Goal: Entertainment & Leisure: Consume media (video, audio)

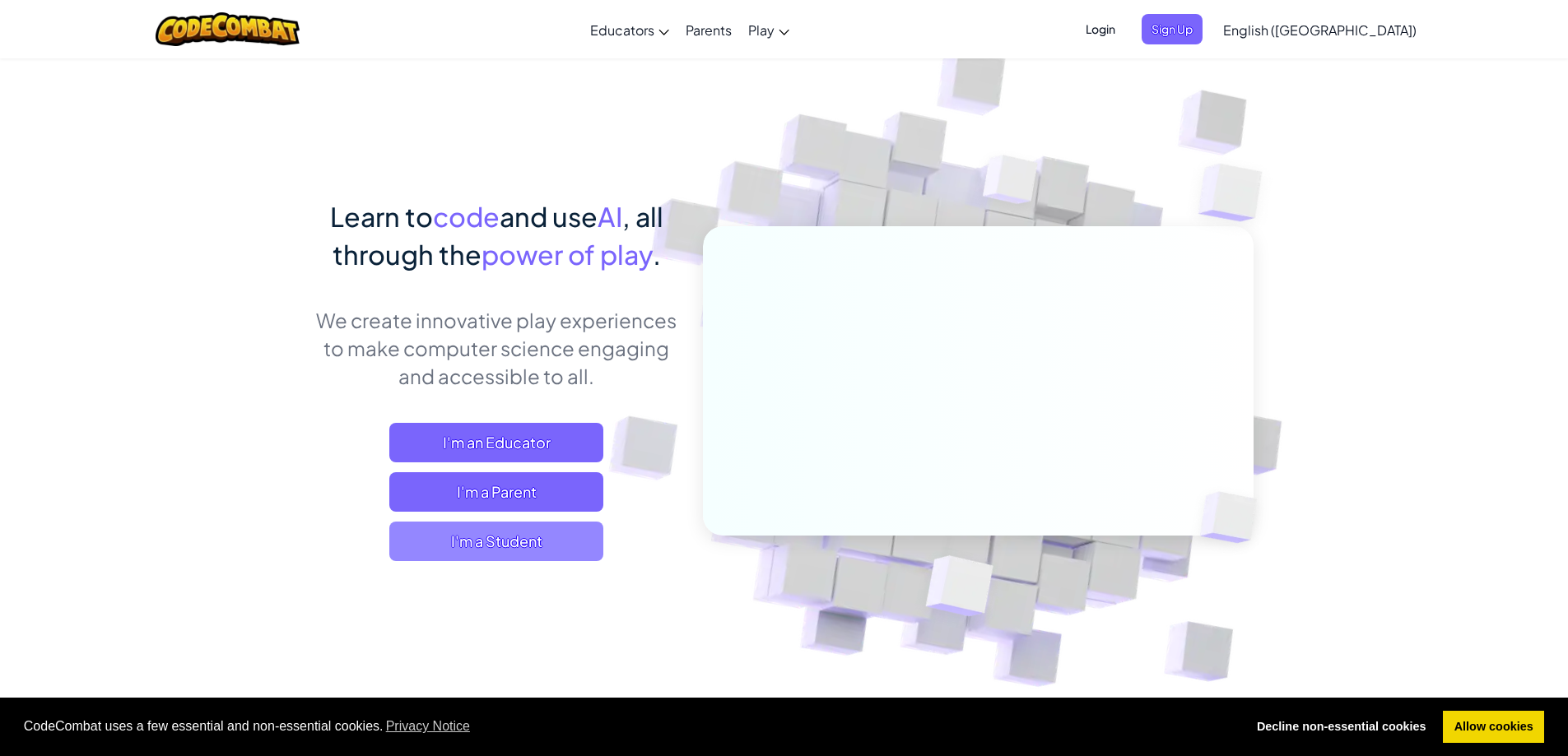
click at [463, 536] on span "I'm a Student" at bounding box center [497, 541] width 214 height 40
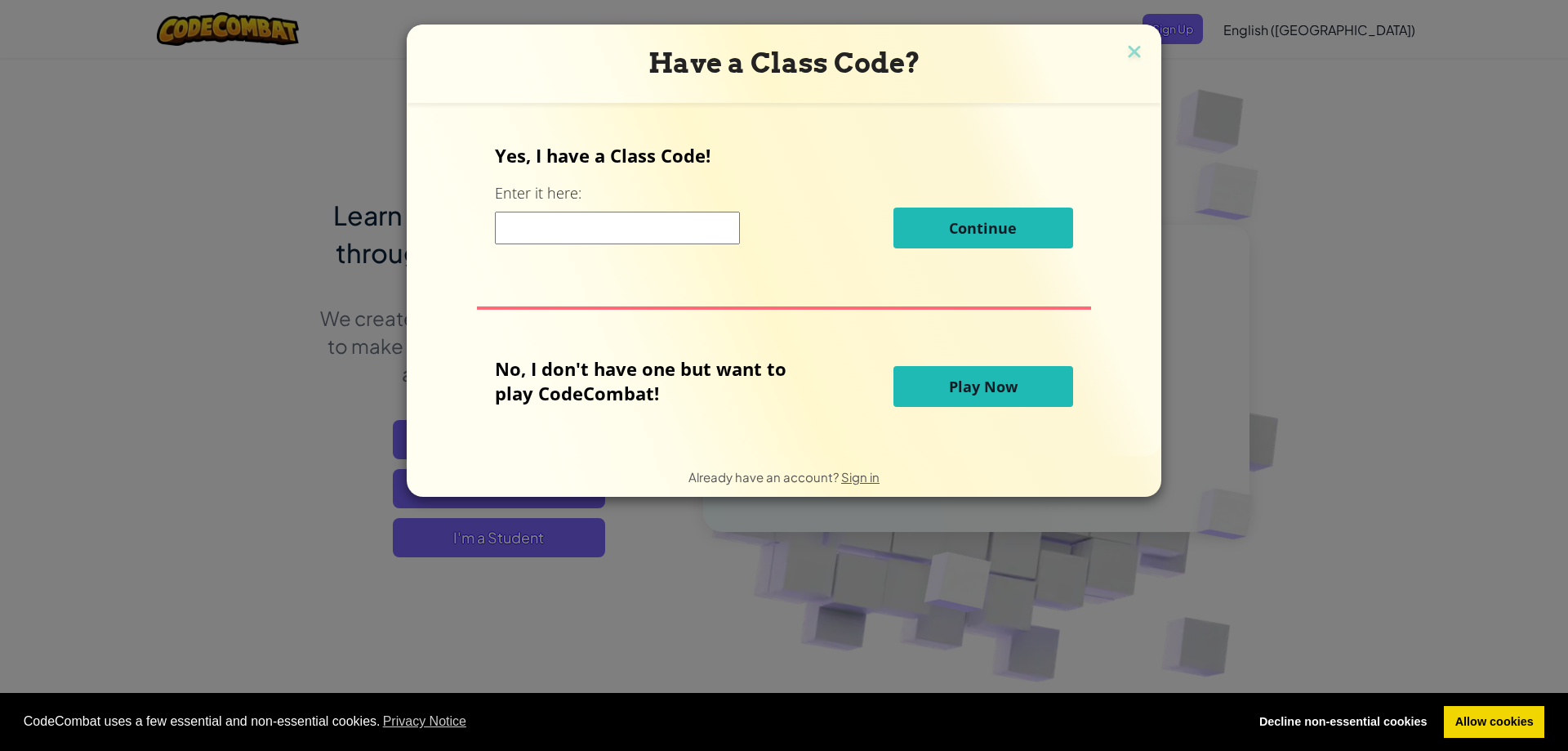
click at [988, 400] on button "Play Now" at bounding box center [983, 387] width 180 height 41
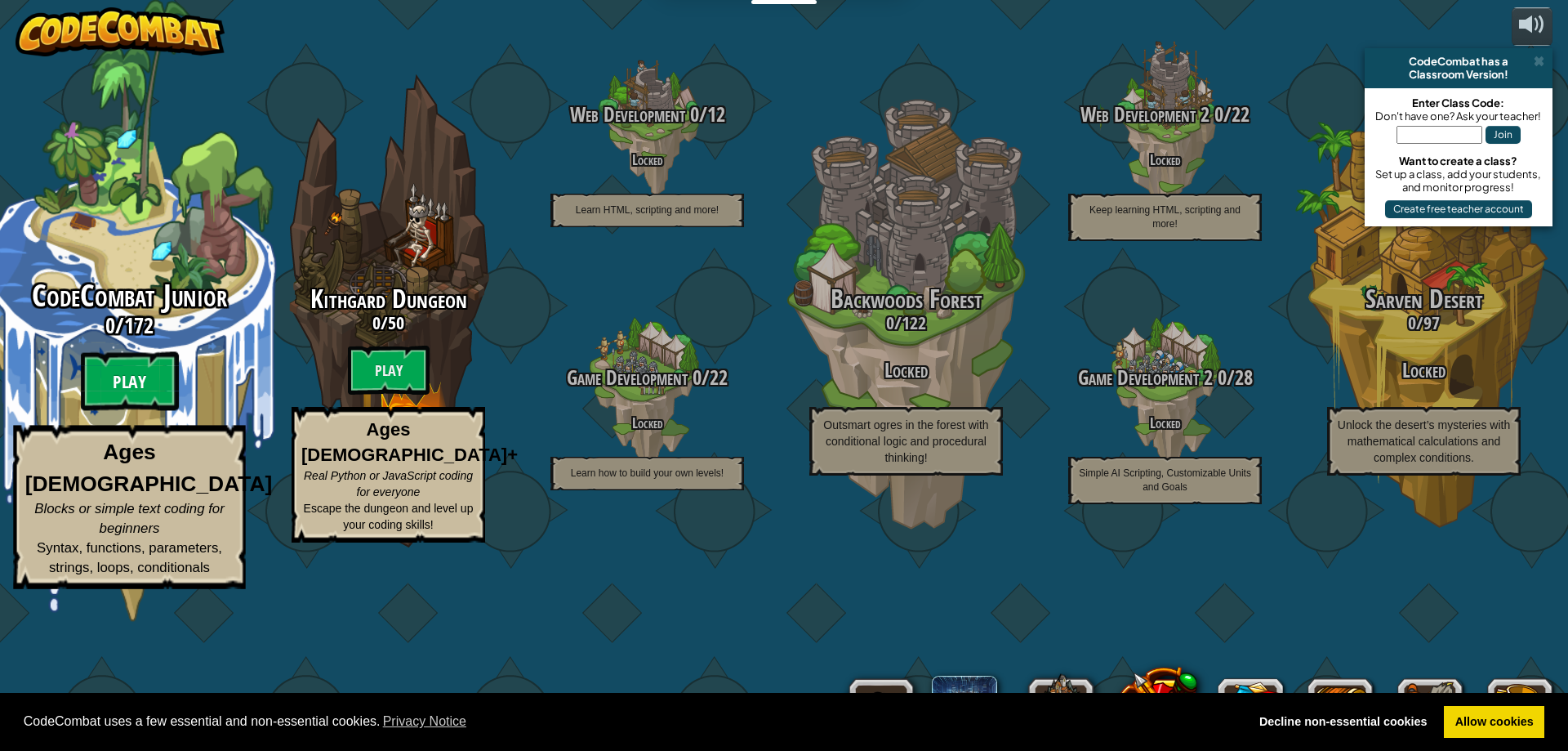
click at [129, 411] on btn "Play" at bounding box center [130, 382] width 98 height 59
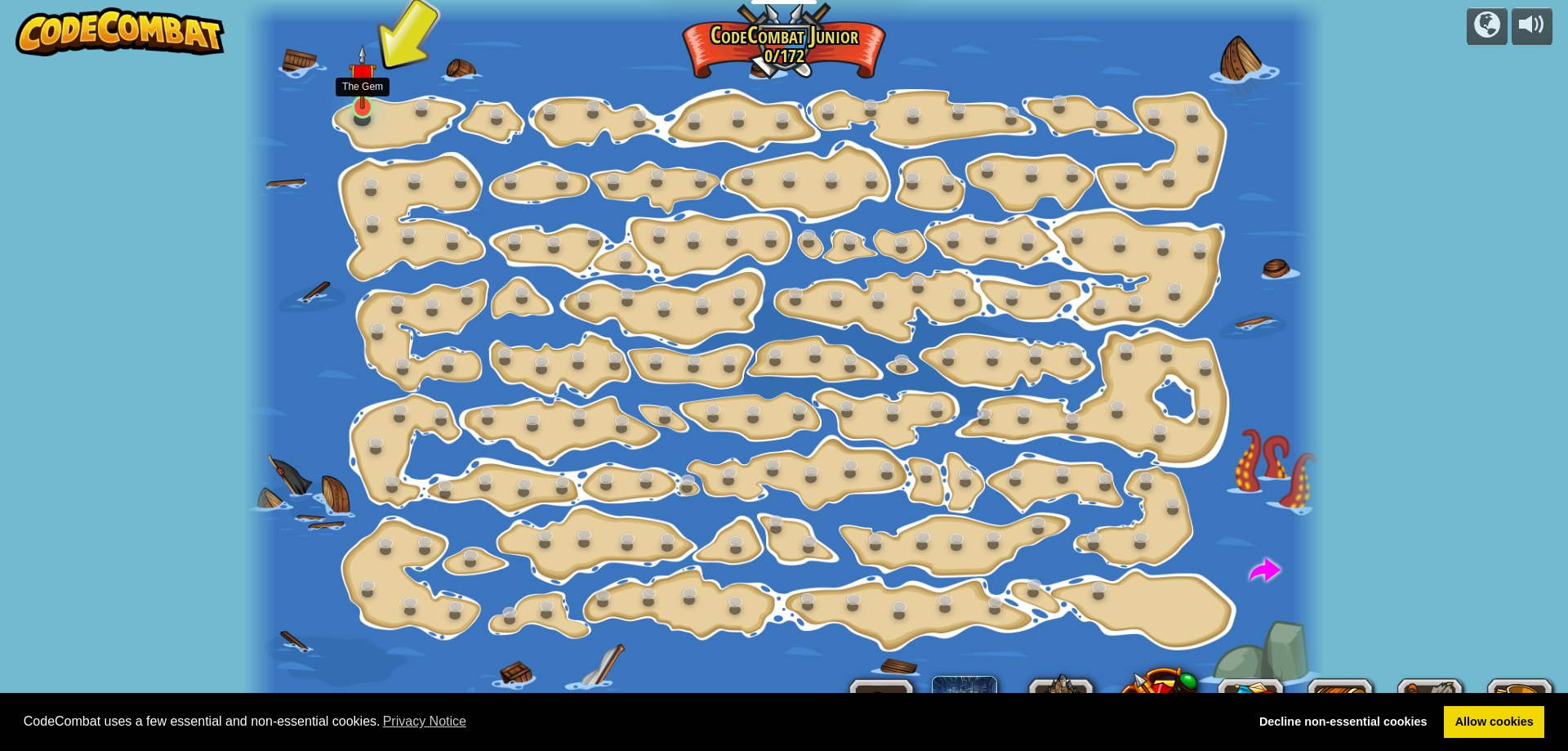
click at [367, 112] on div at bounding box center [363, 106] width 22 height 23
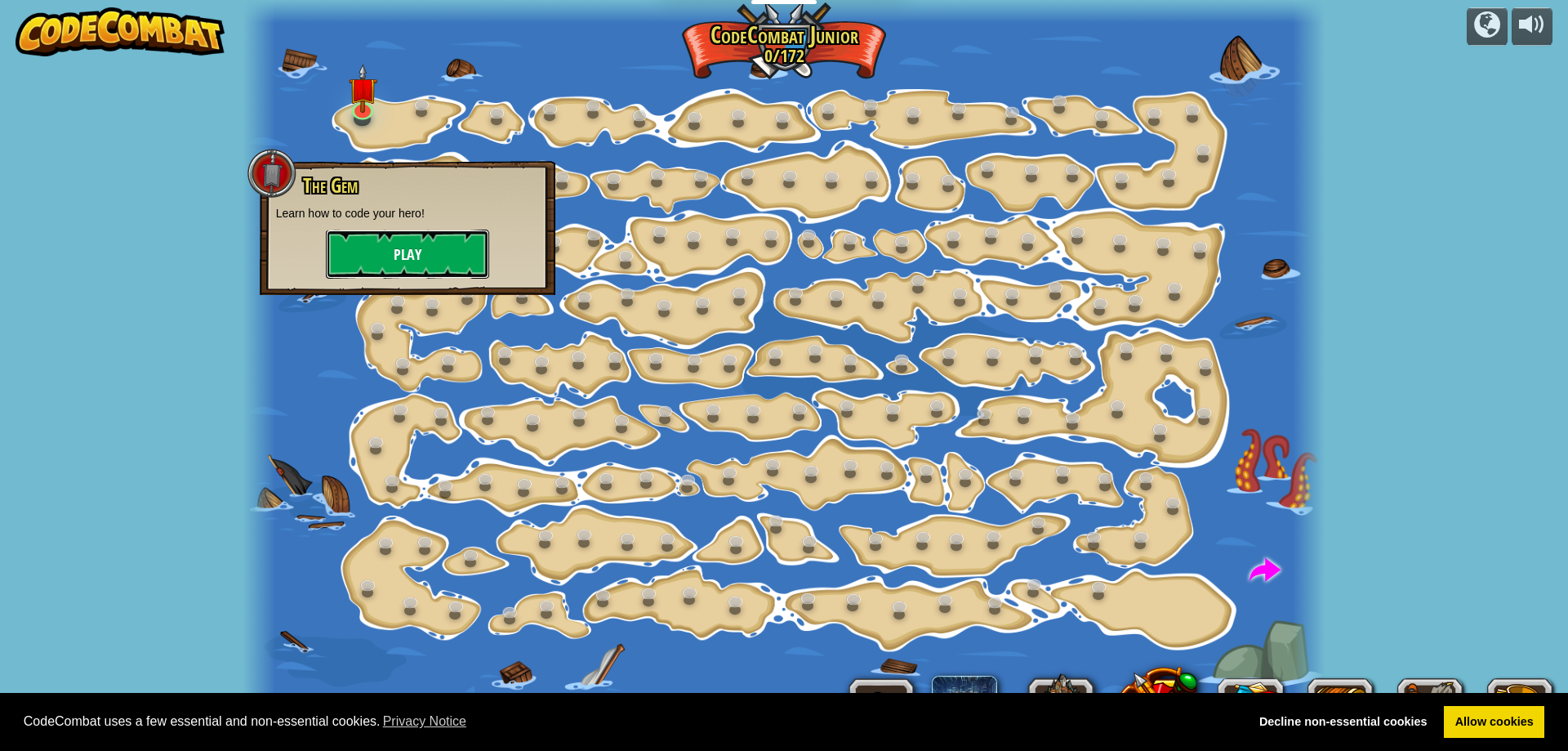
click at [394, 255] on button "Play" at bounding box center [407, 254] width 163 height 49
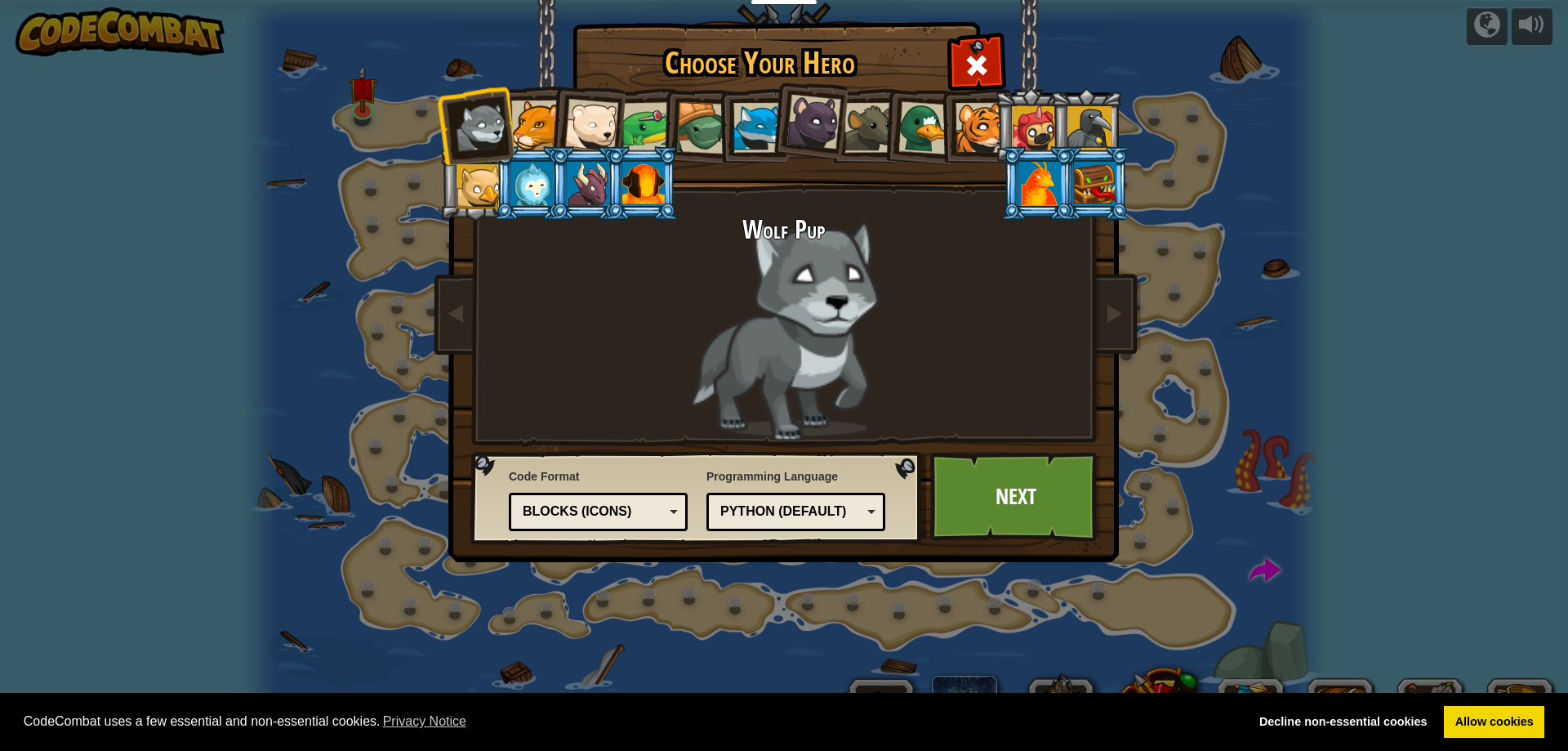
click at [749, 134] on div at bounding box center [758, 128] width 50 height 50
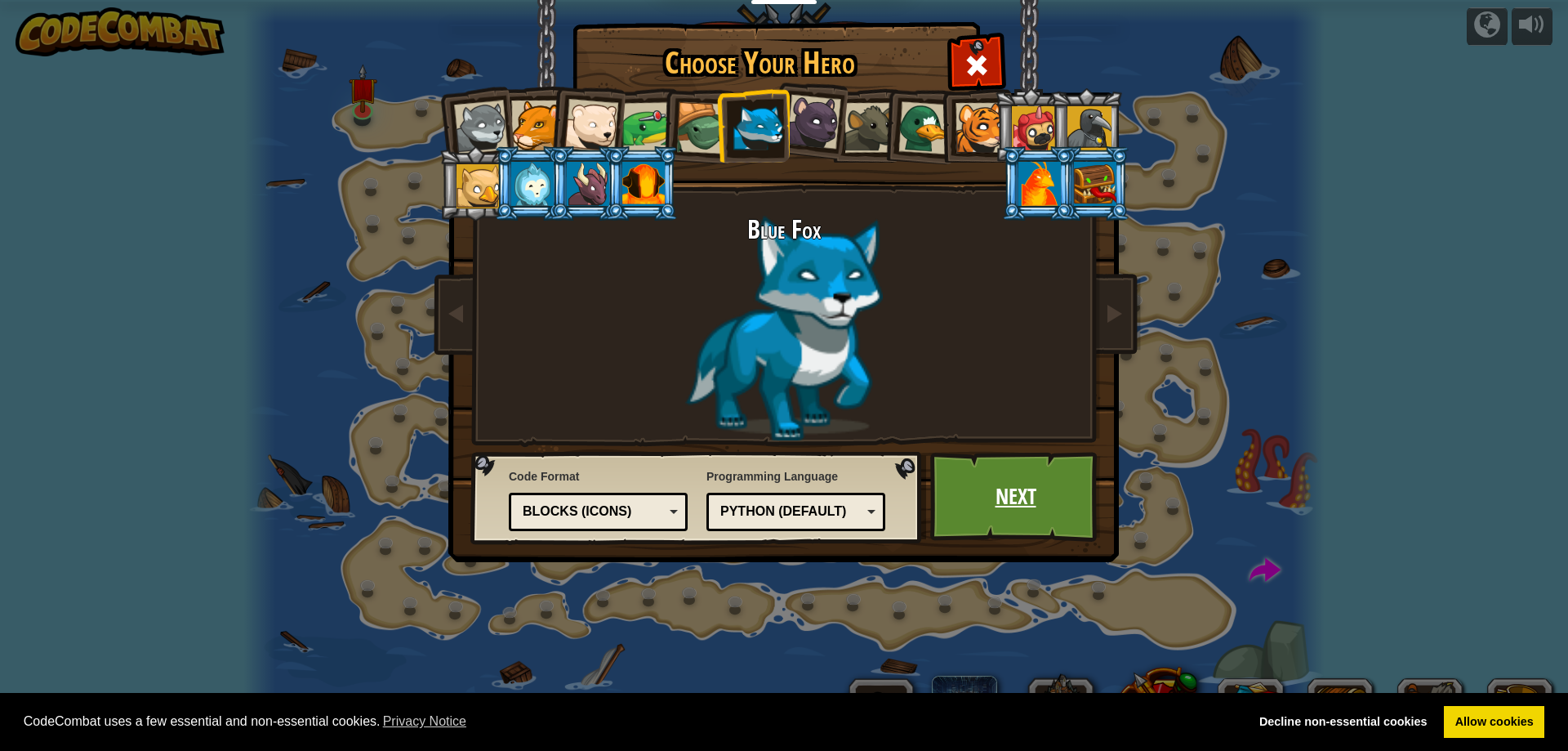
click at [993, 507] on link "Next" at bounding box center [1016, 496] width 171 height 90
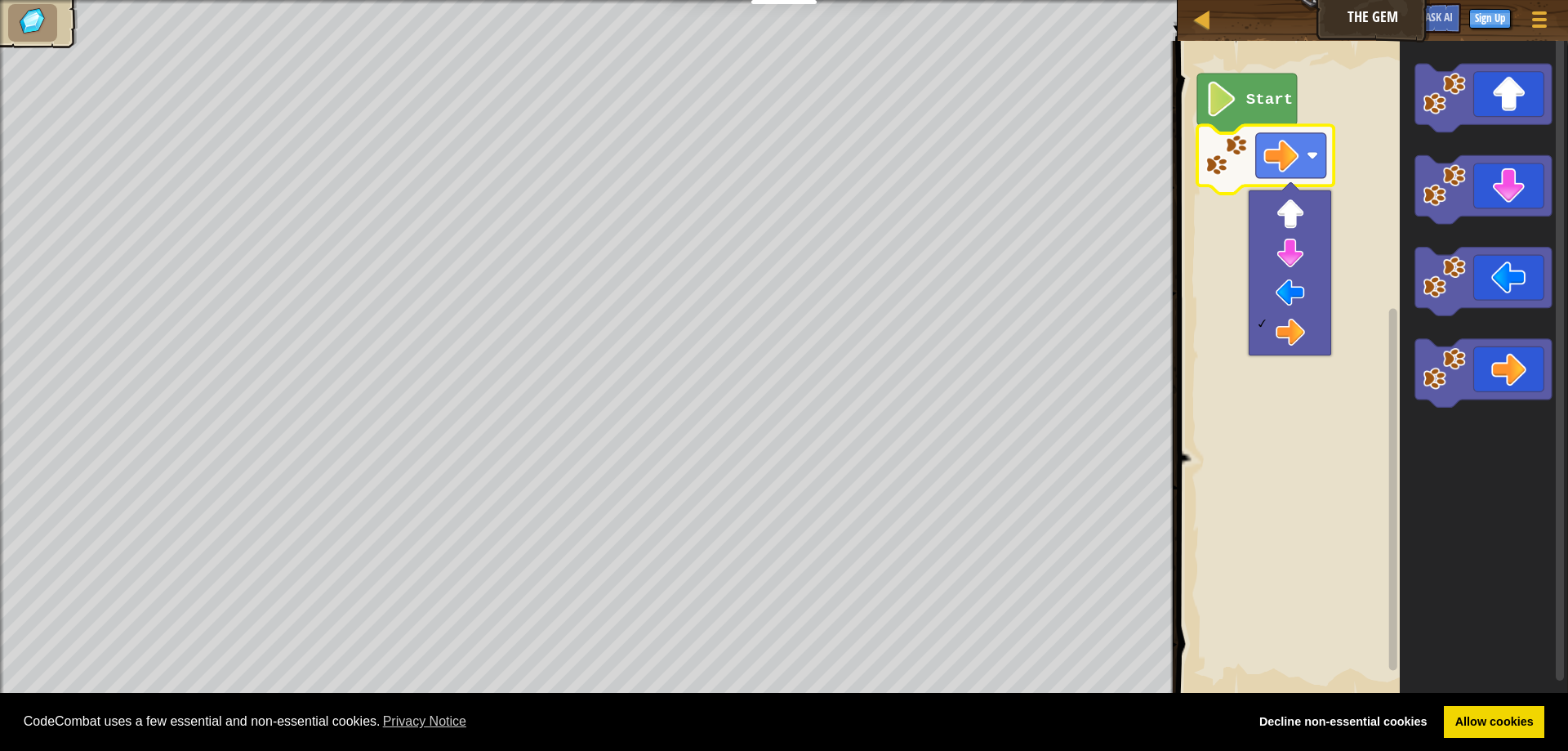
click at [1297, 450] on rect "Blockly Workspace" at bounding box center [1370, 368] width 395 height 672
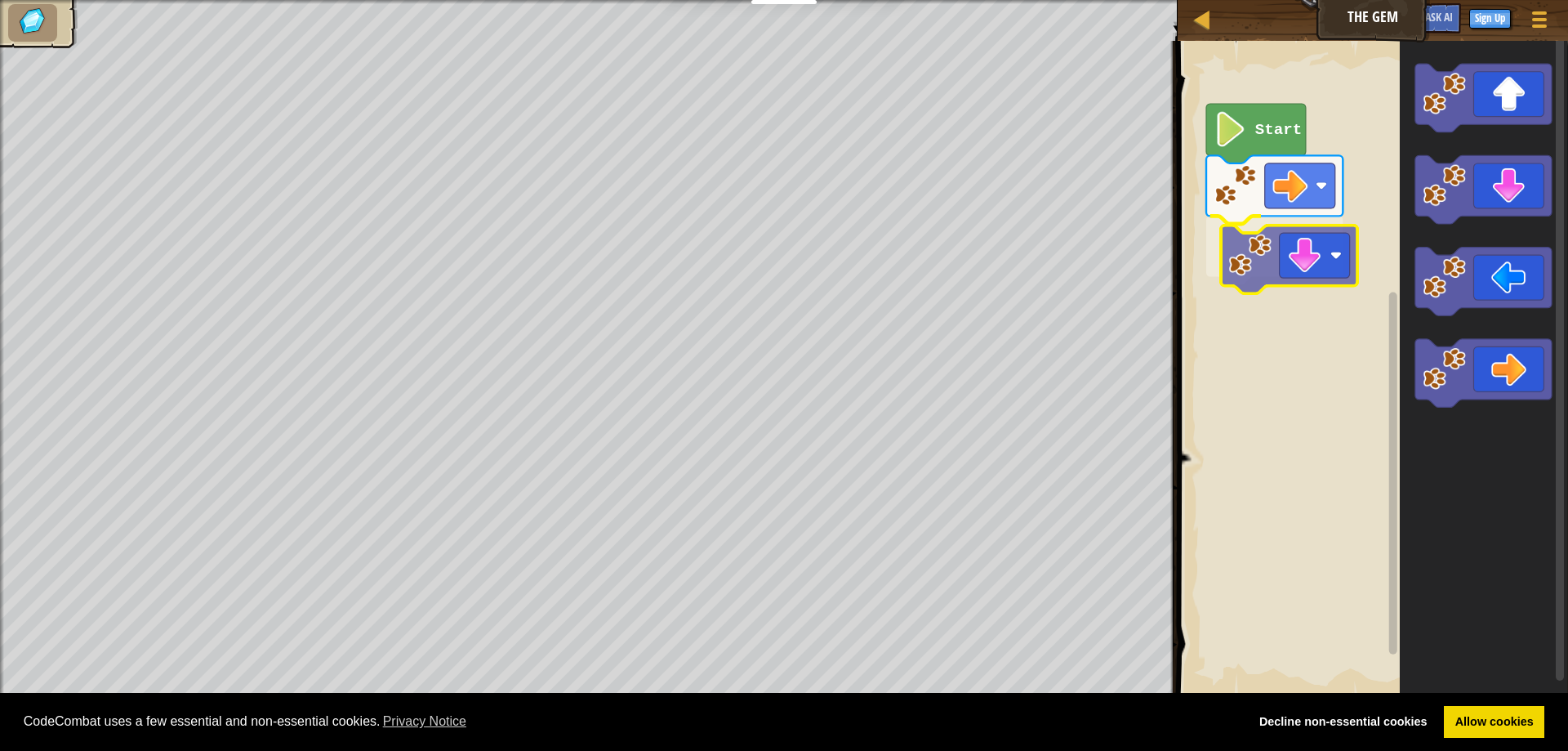
click at [1315, 281] on div "Start" at bounding box center [1370, 368] width 395 height 672
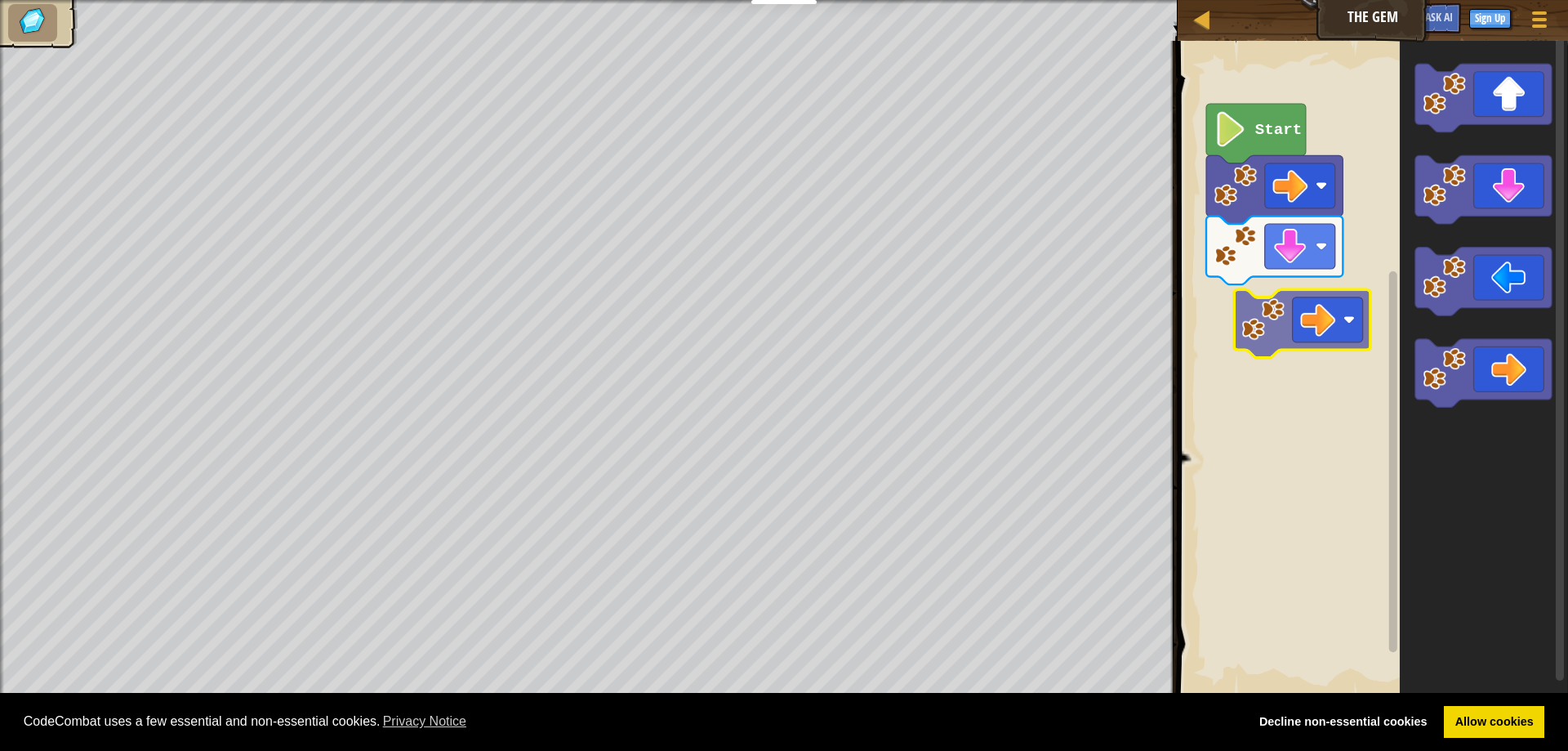
click at [1310, 306] on div "Start" at bounding box center [1370, 368] width 395 height 672
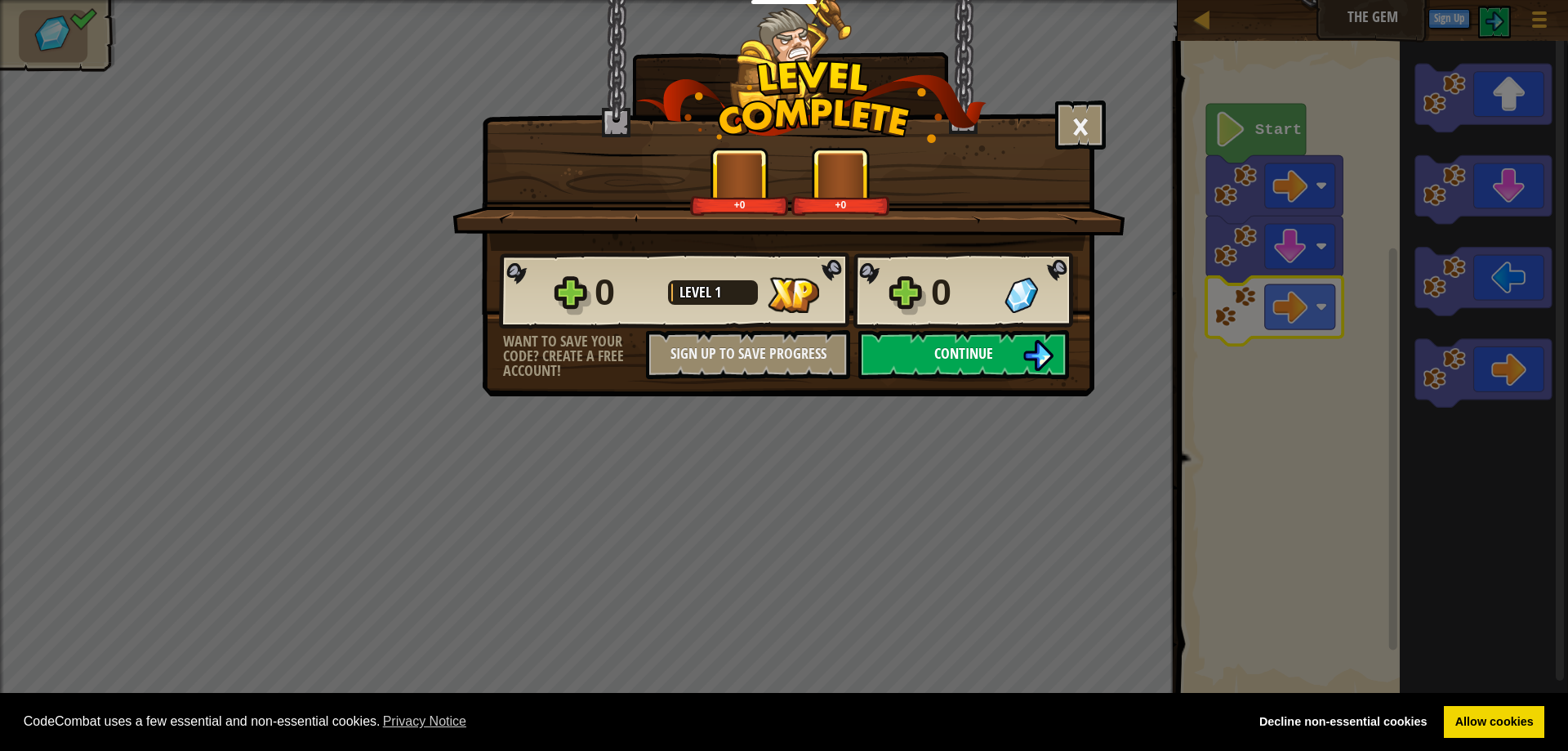
click at [1052, 352] on img at bounding box center [1039, 355] width 31 height 31
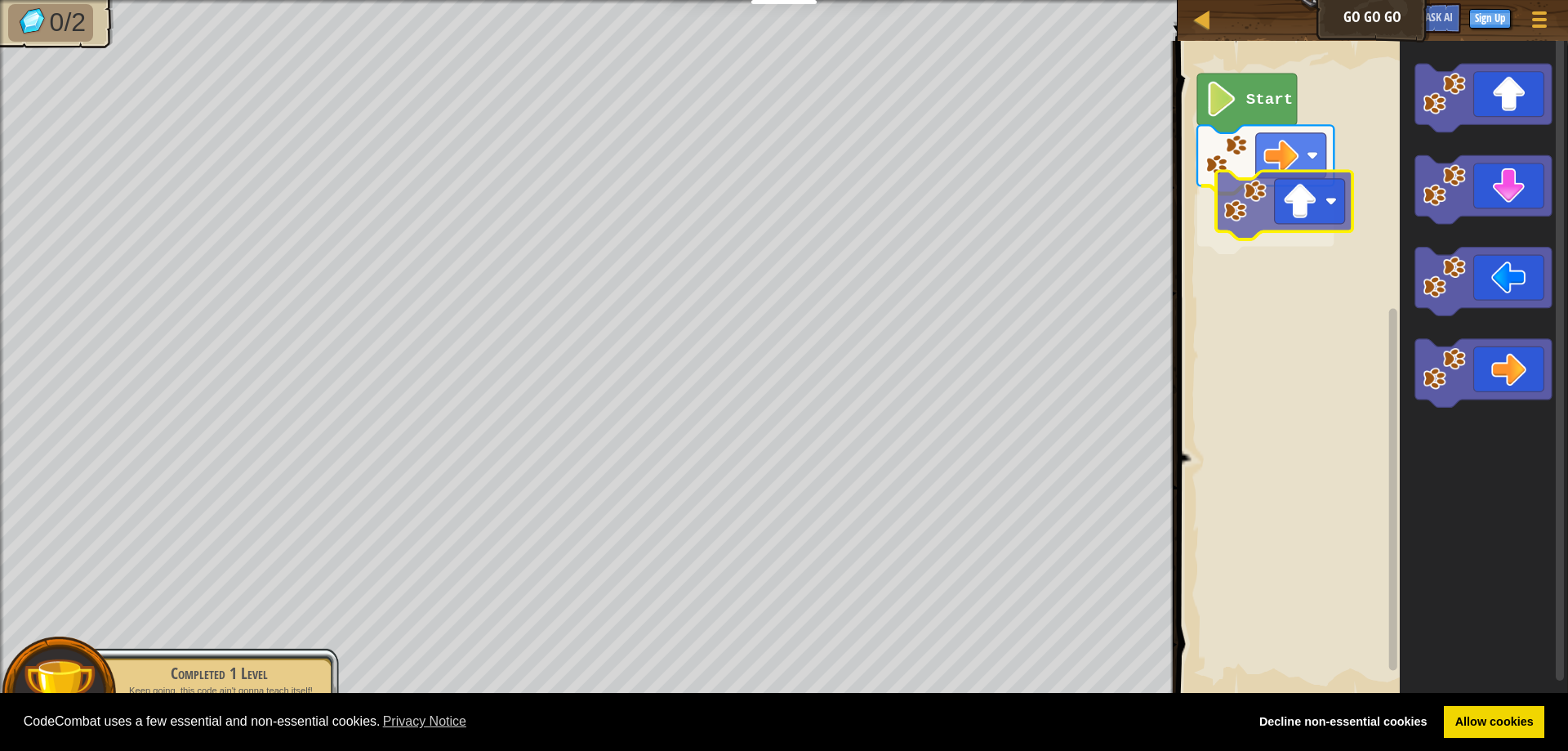
click at [1268, 228] on div "Start" at bounding box center [1370, 368] width 395 height 672
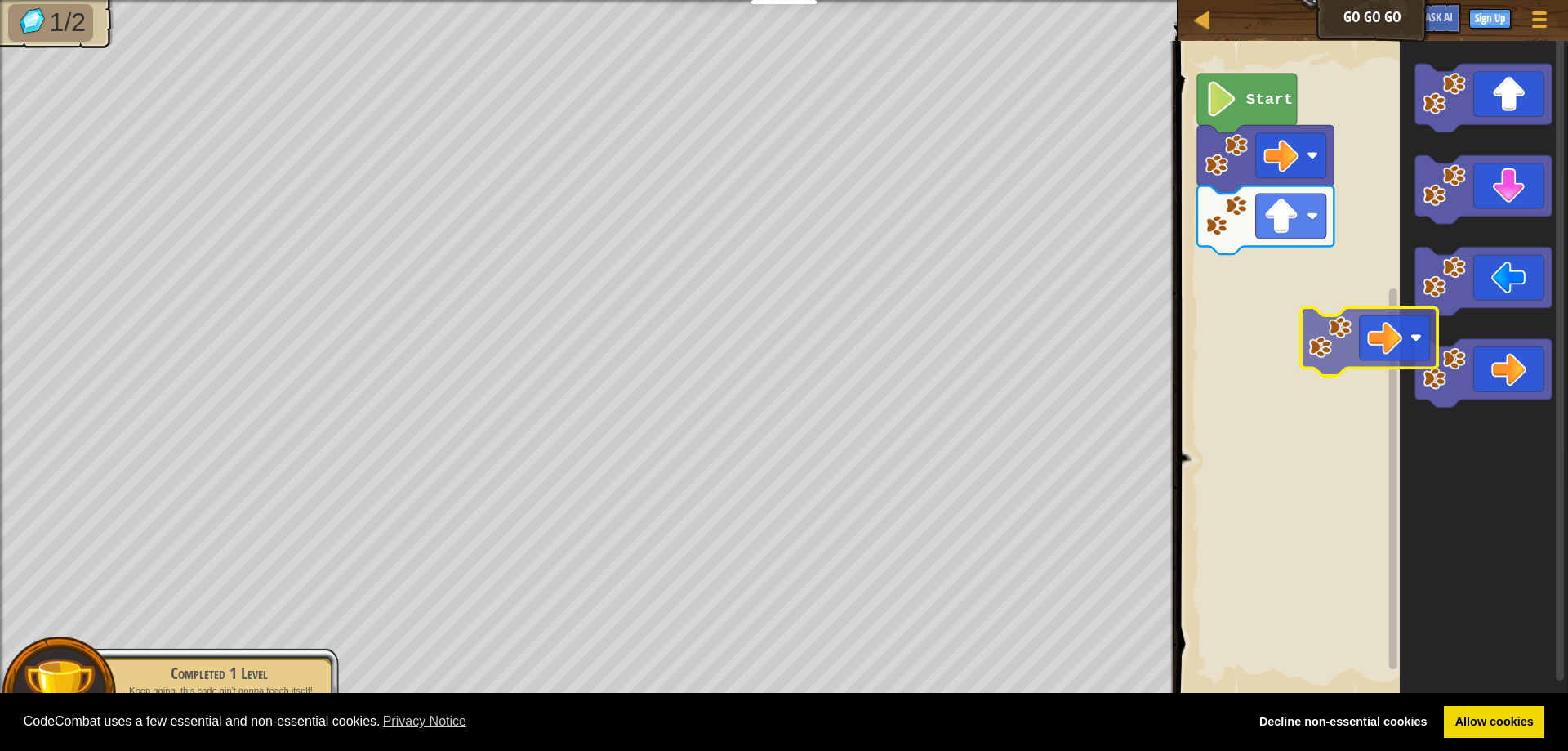
click at [1297, 272] on div "Start" at bounding box center [1370, 368] width 395 height 672
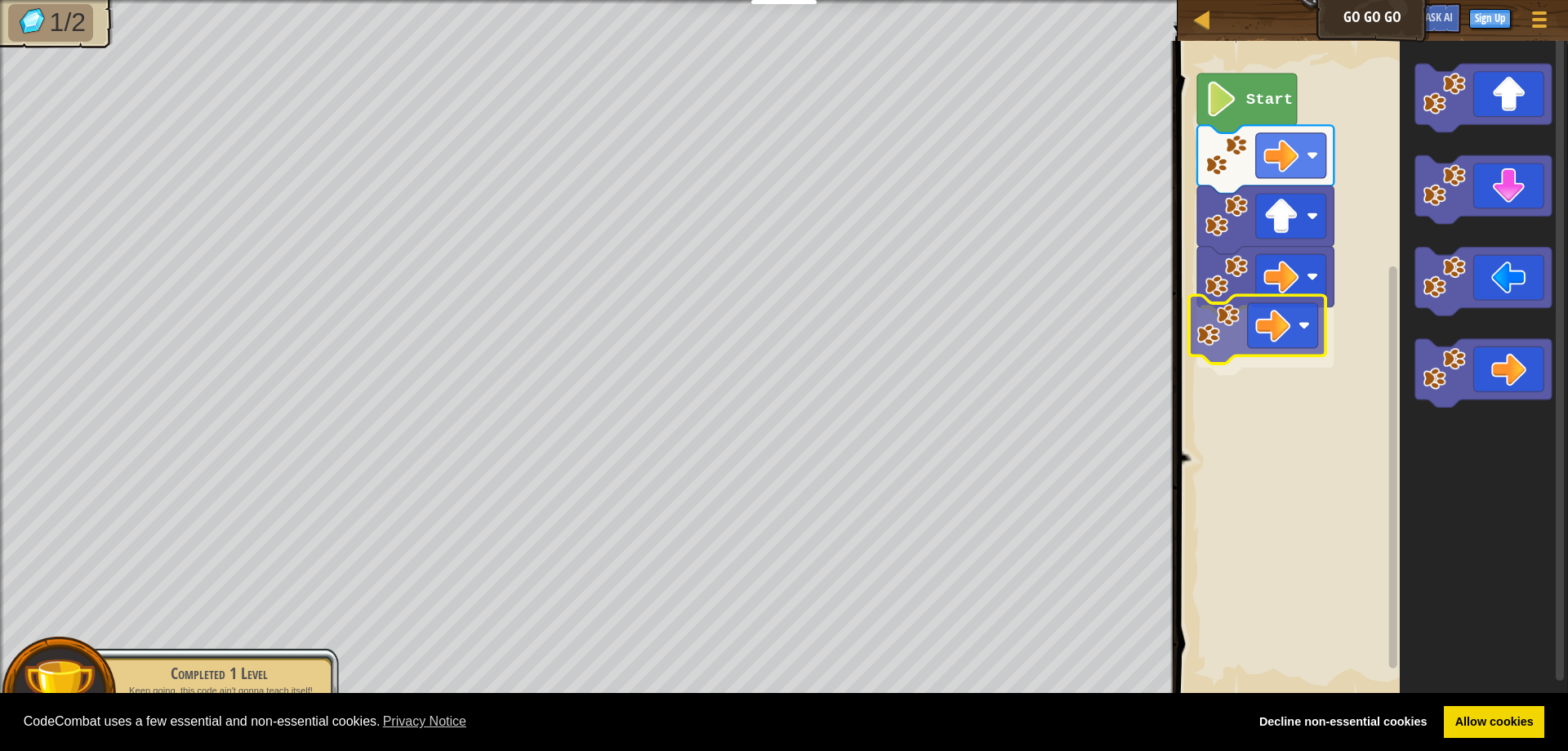
click at [1273, 335] on div "Start" at bounding box center [1370, 368] width 395 height 672
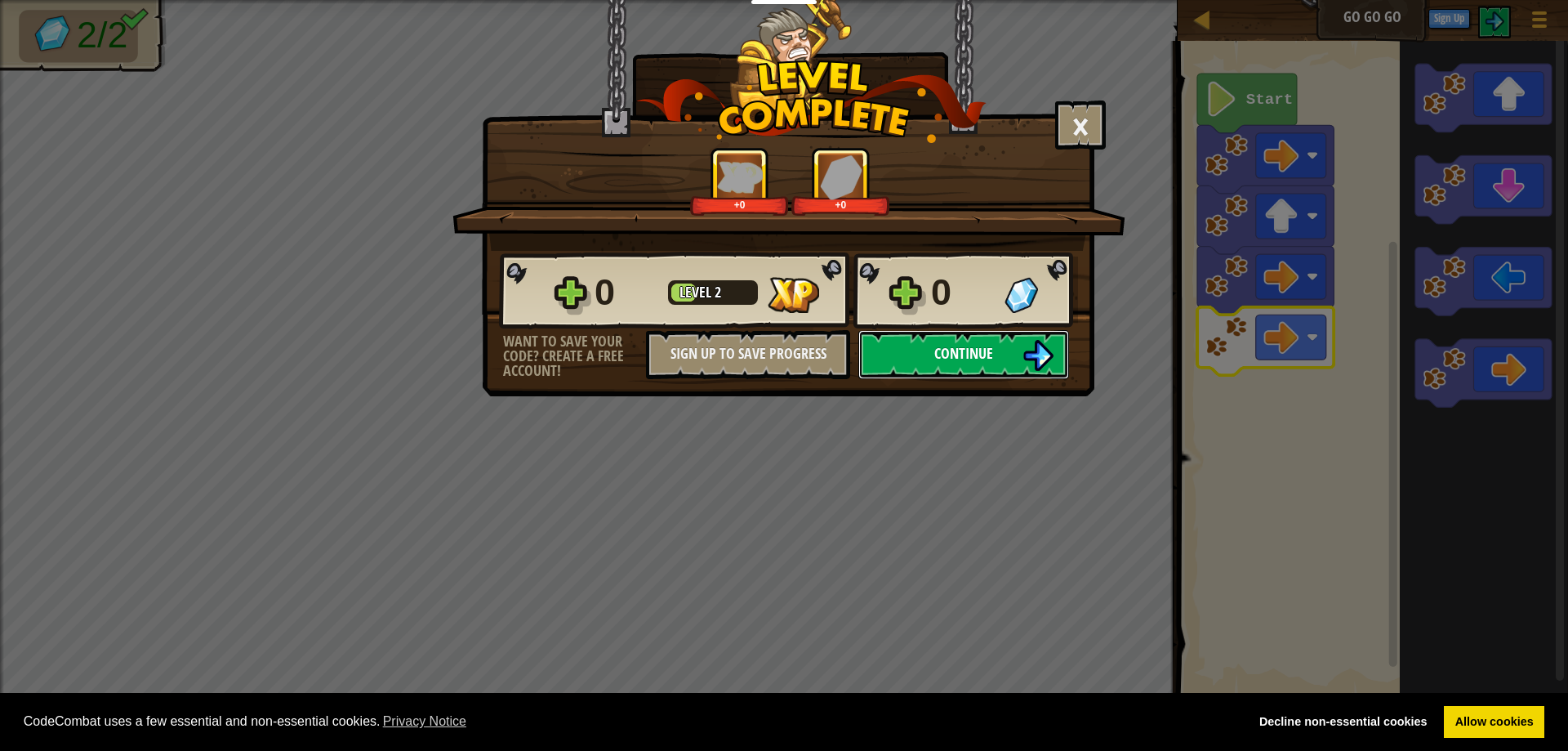
click at [962, 359] on span "Continue" at bounding box center [964, 353] width 59 height 21
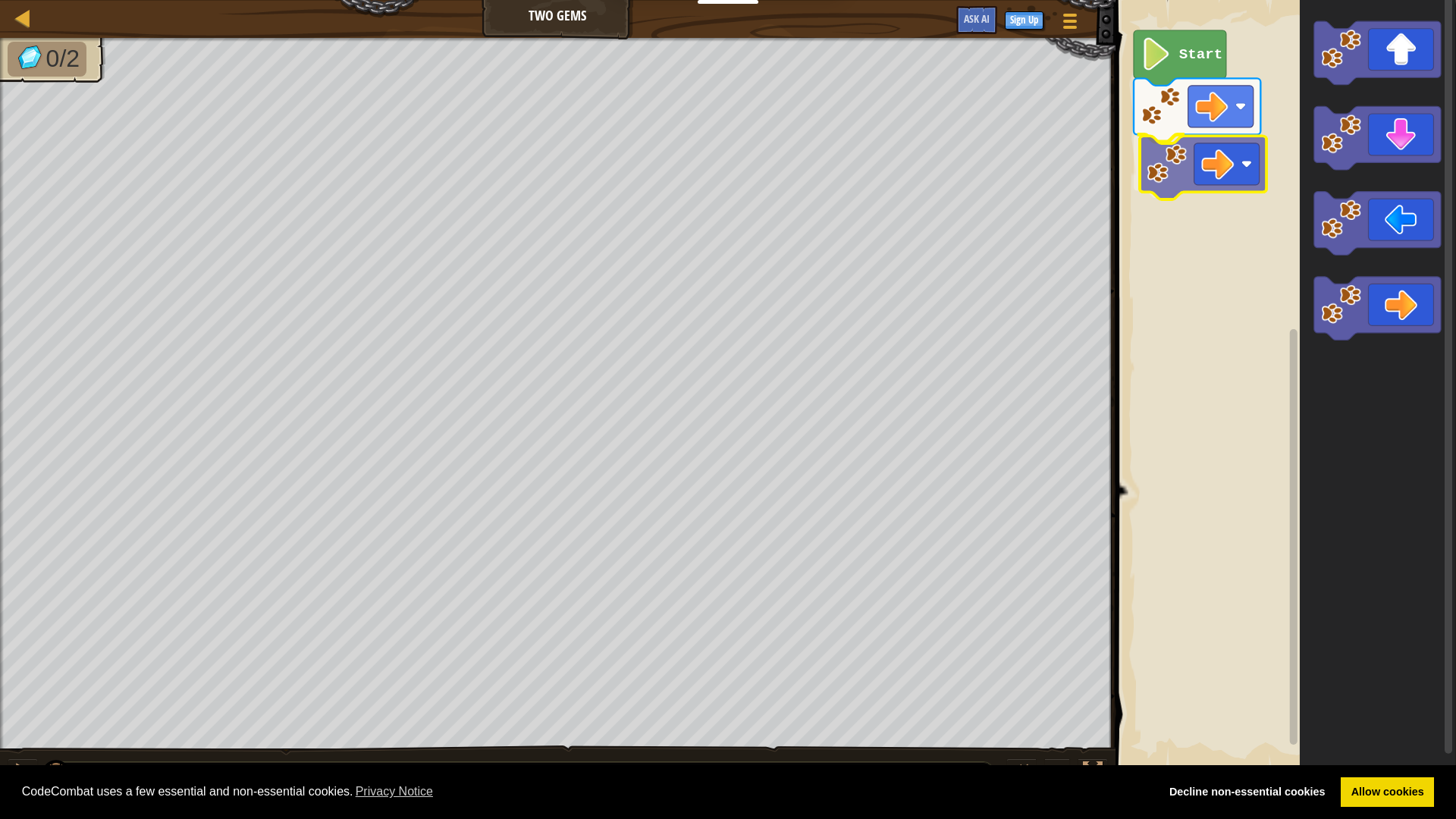
click at [1213, 154] on div "Start" at bounding box center [1283, 384] width 345 height 784
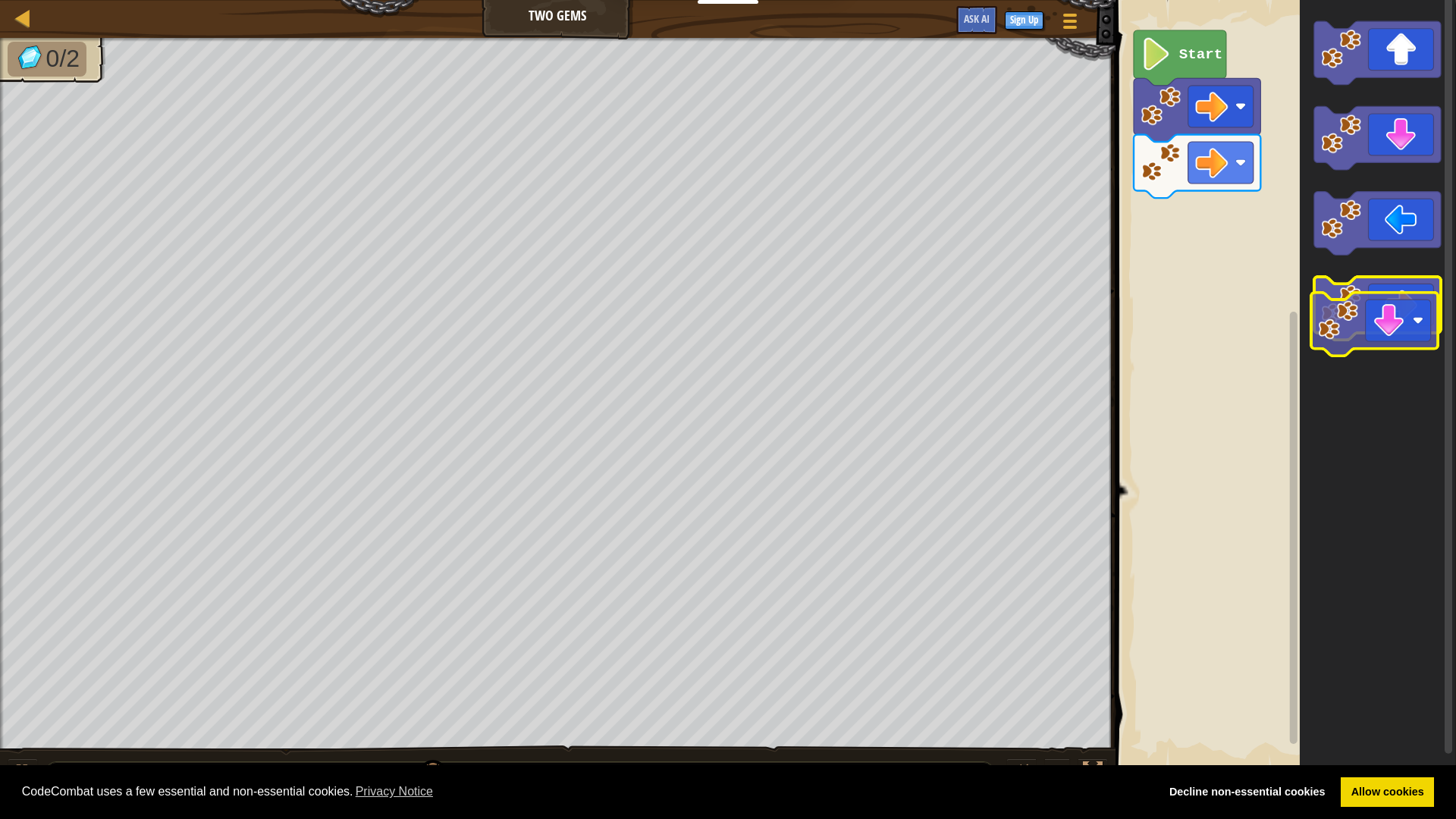
click at [1397, 322] on g "Blockly Workspace" at bounding box center [1377, 181] width 127 height 320
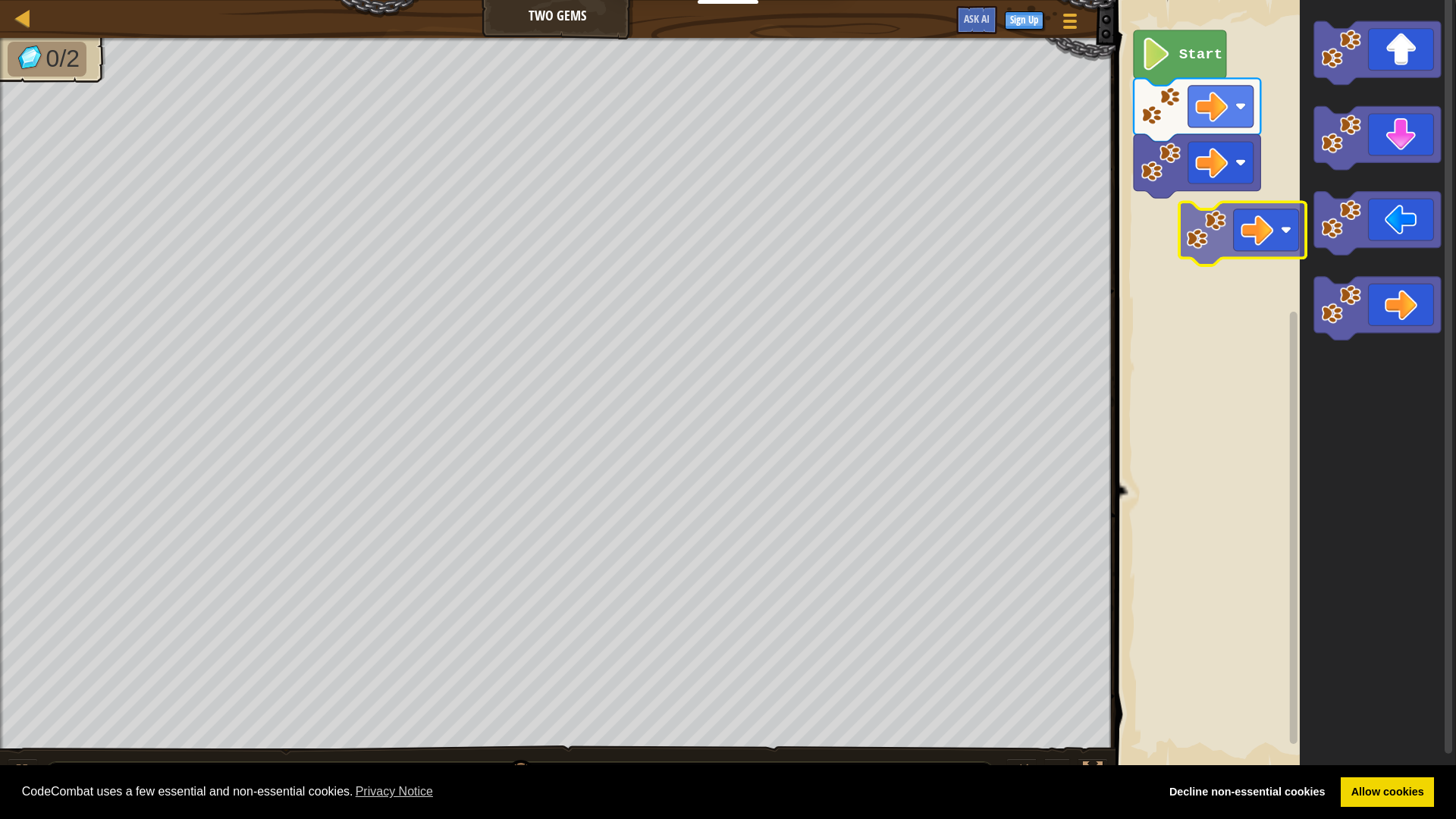
click at [1230, 224] on div "Start" at bounding box center [1283, 384] width 345 height 784
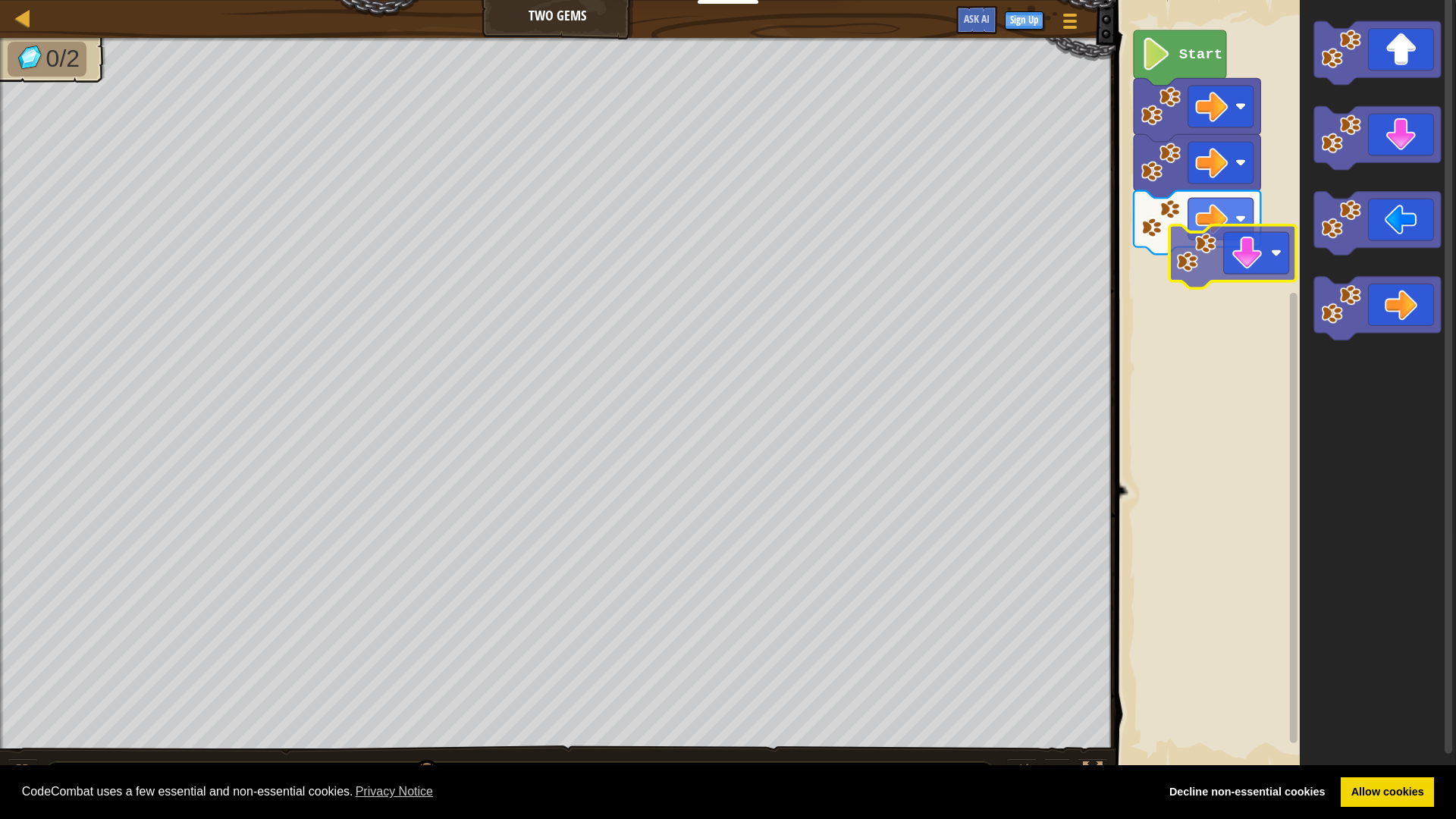
click at [1218, 278] on div "Start" at bounding box center [1283, 384] width 345 height 784
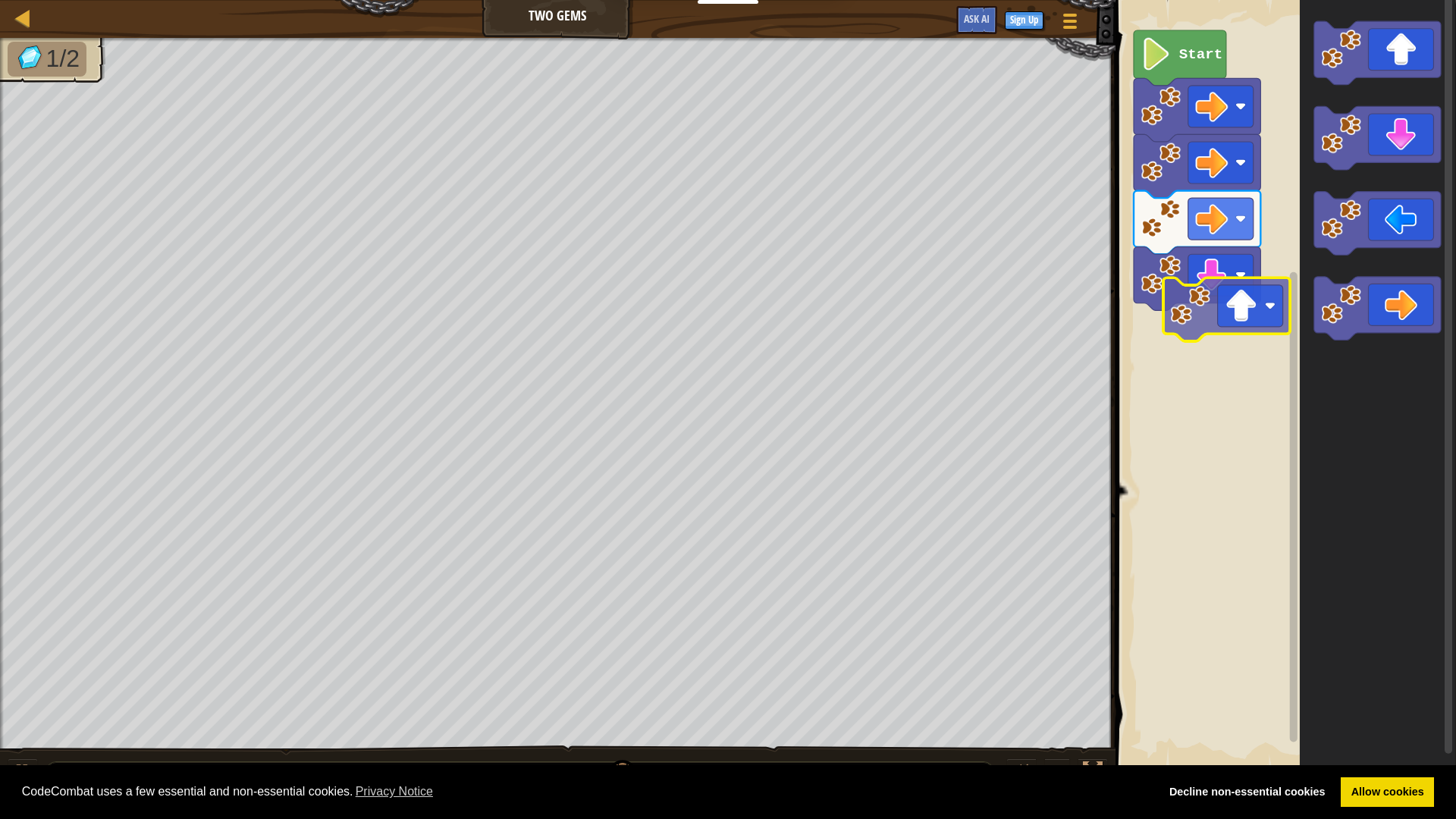
click at [1244, 324] on div "Start" at bounding box center [1283, 384] width 345 height 784
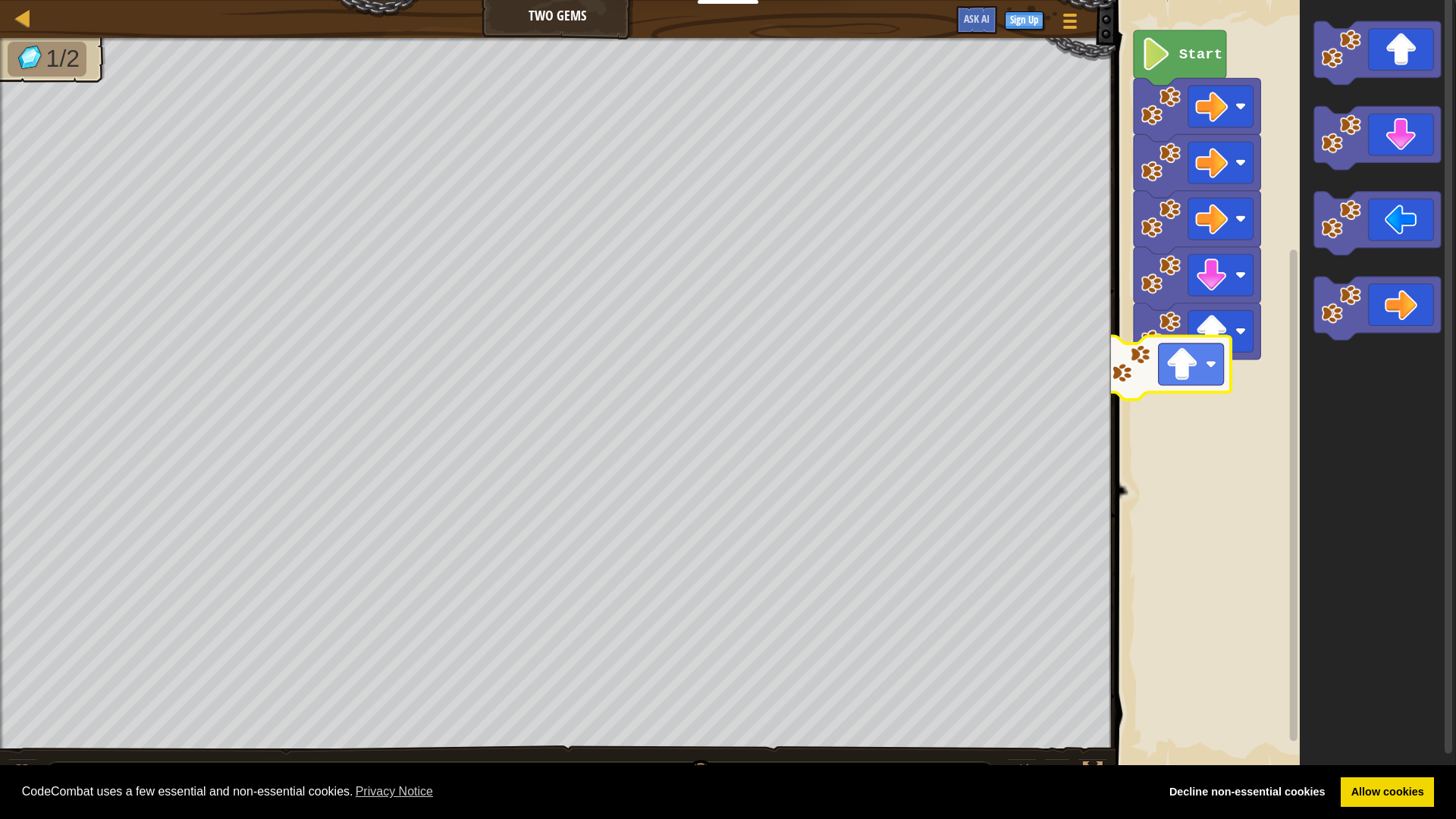
click at [1176, 394] on div "Start" at bounding box center [1283, 384] width 345 height 784
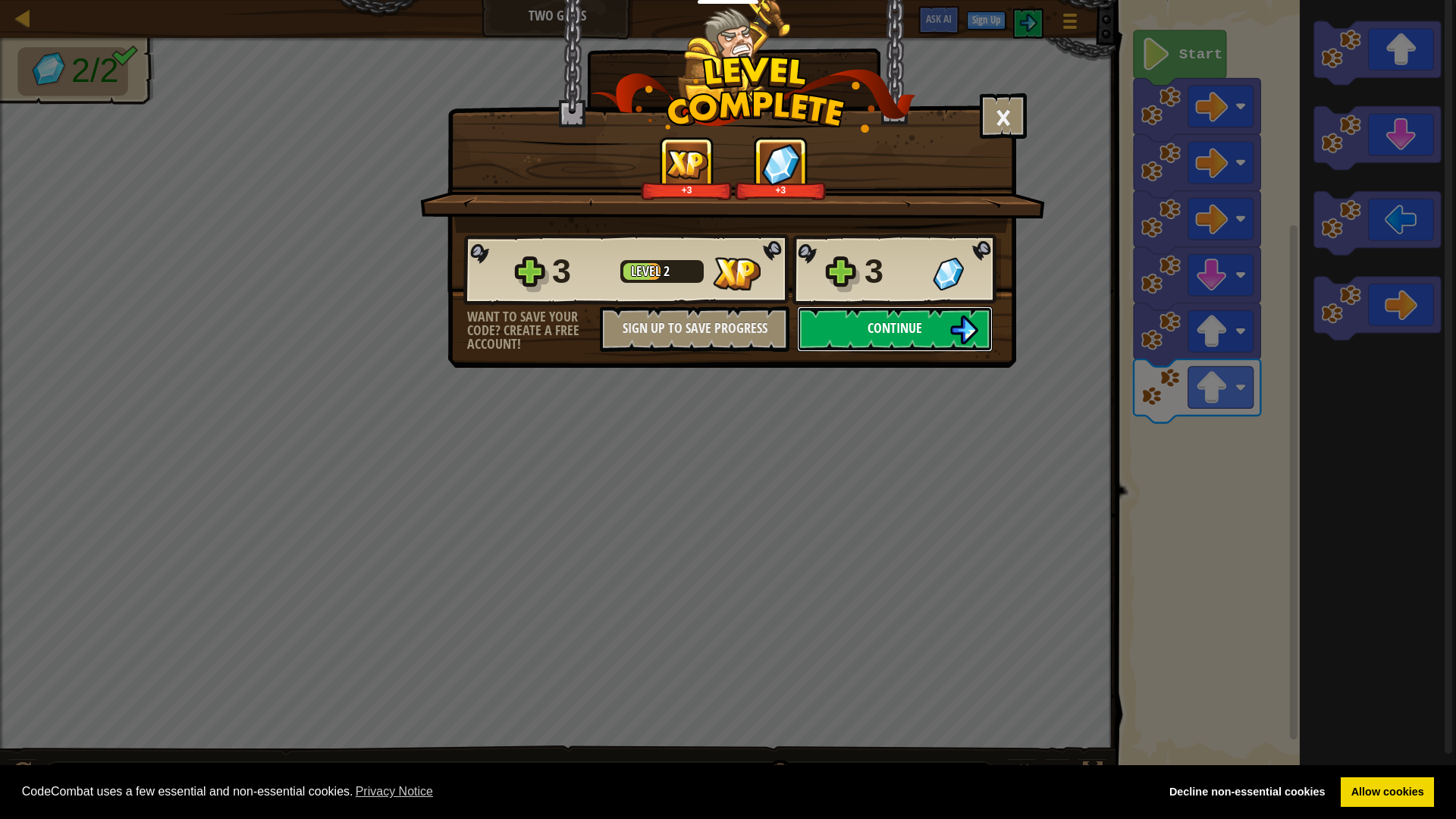
click at [959, 343] on img at bounding box center [965, 330] width 29 height 29
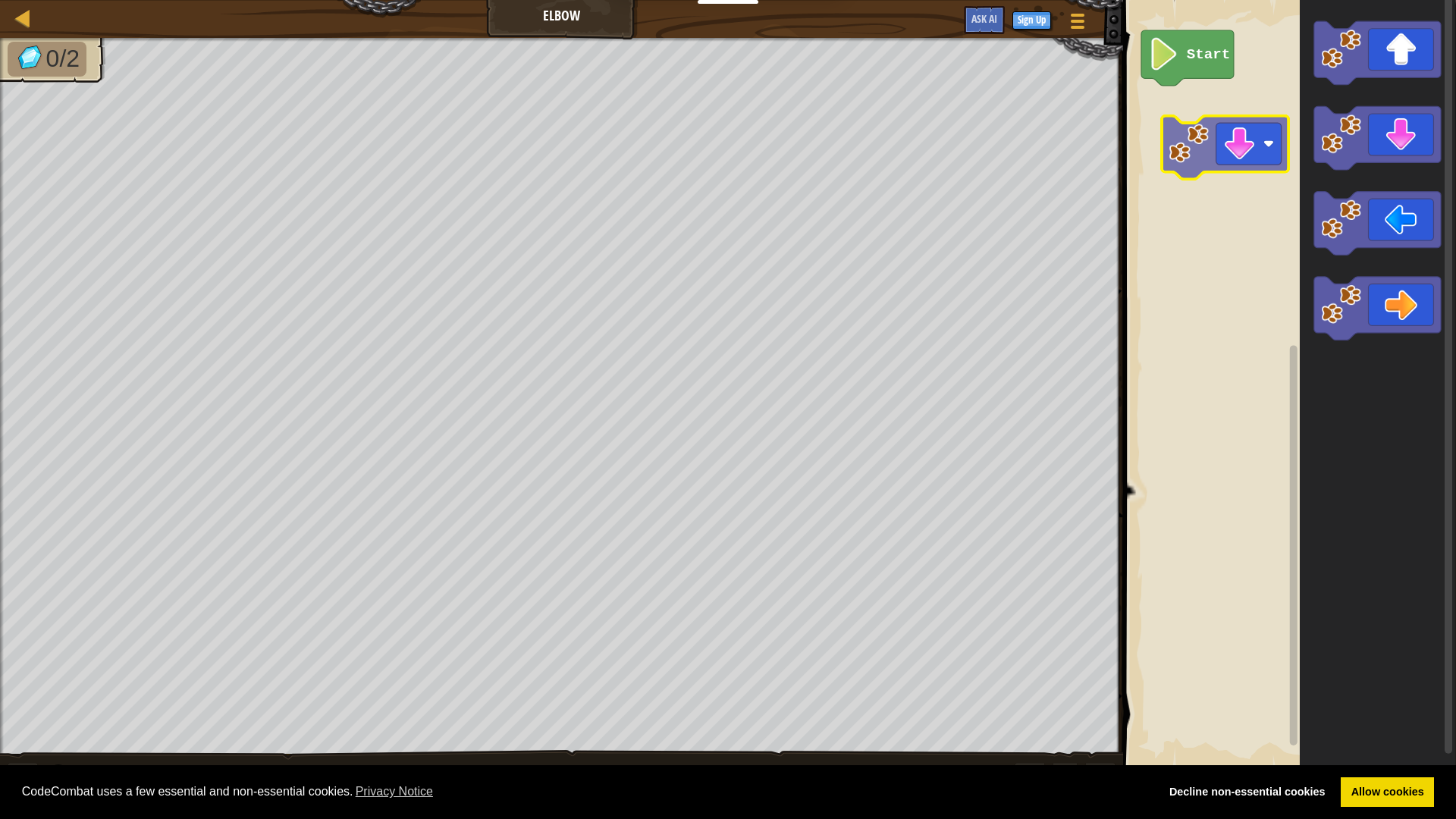
click at [1190, 115] on div "Start" at bounding box center [1287, 384] width 337 height 784
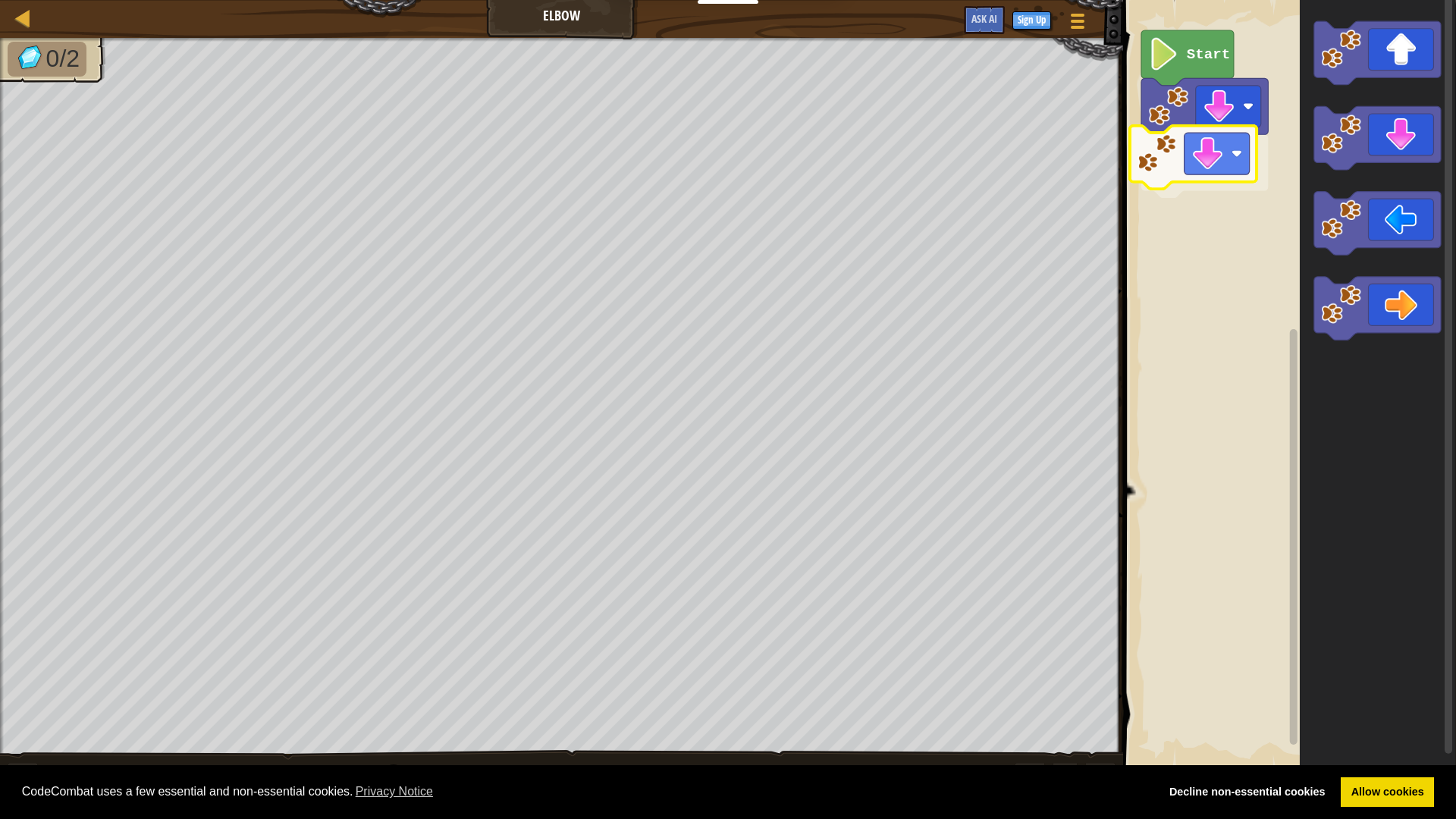
click at [1198, 170] on div "Start" at bounding box center [1287, 384] width 337 height 784
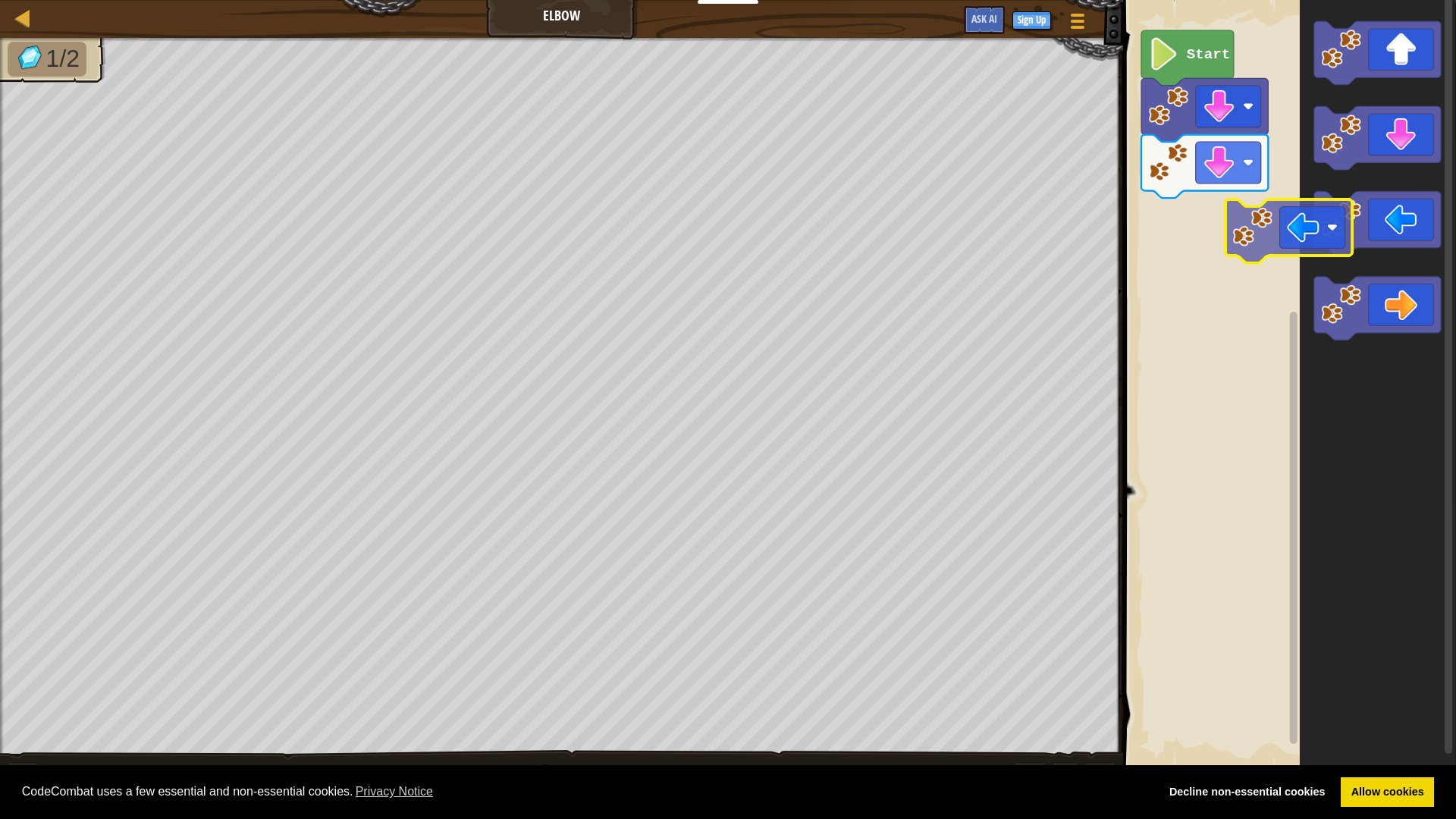
click at [1250, 238] on div "Start" at bounding box center [1287, 384] width 337 height 784
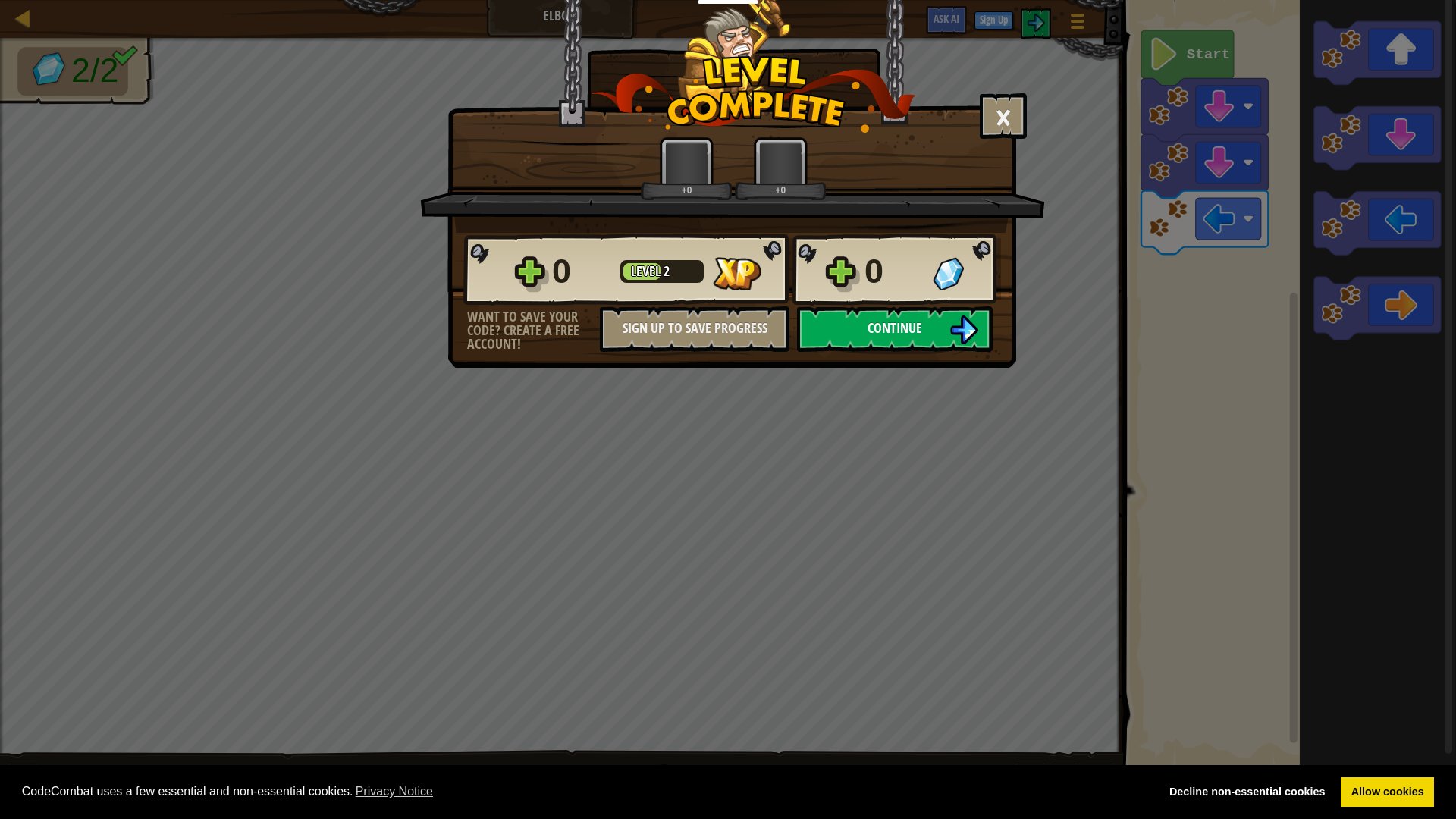
click at [879, 336] on span "Continue" at bounding box center [895, 328] width 55 height 19
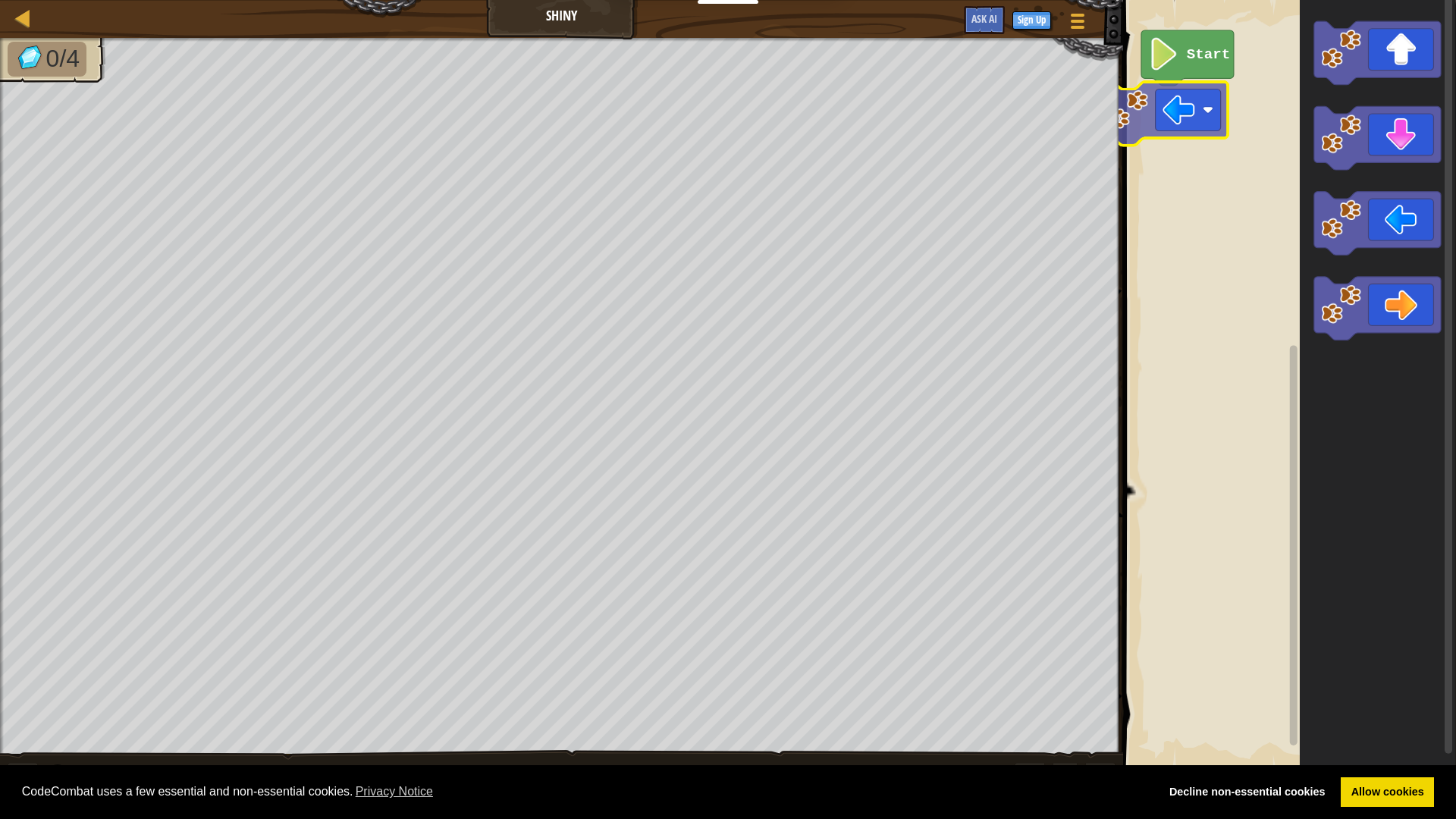
click at [1187, 128] on div "Start" at bounding box center [1287, 384] width 337 height 784
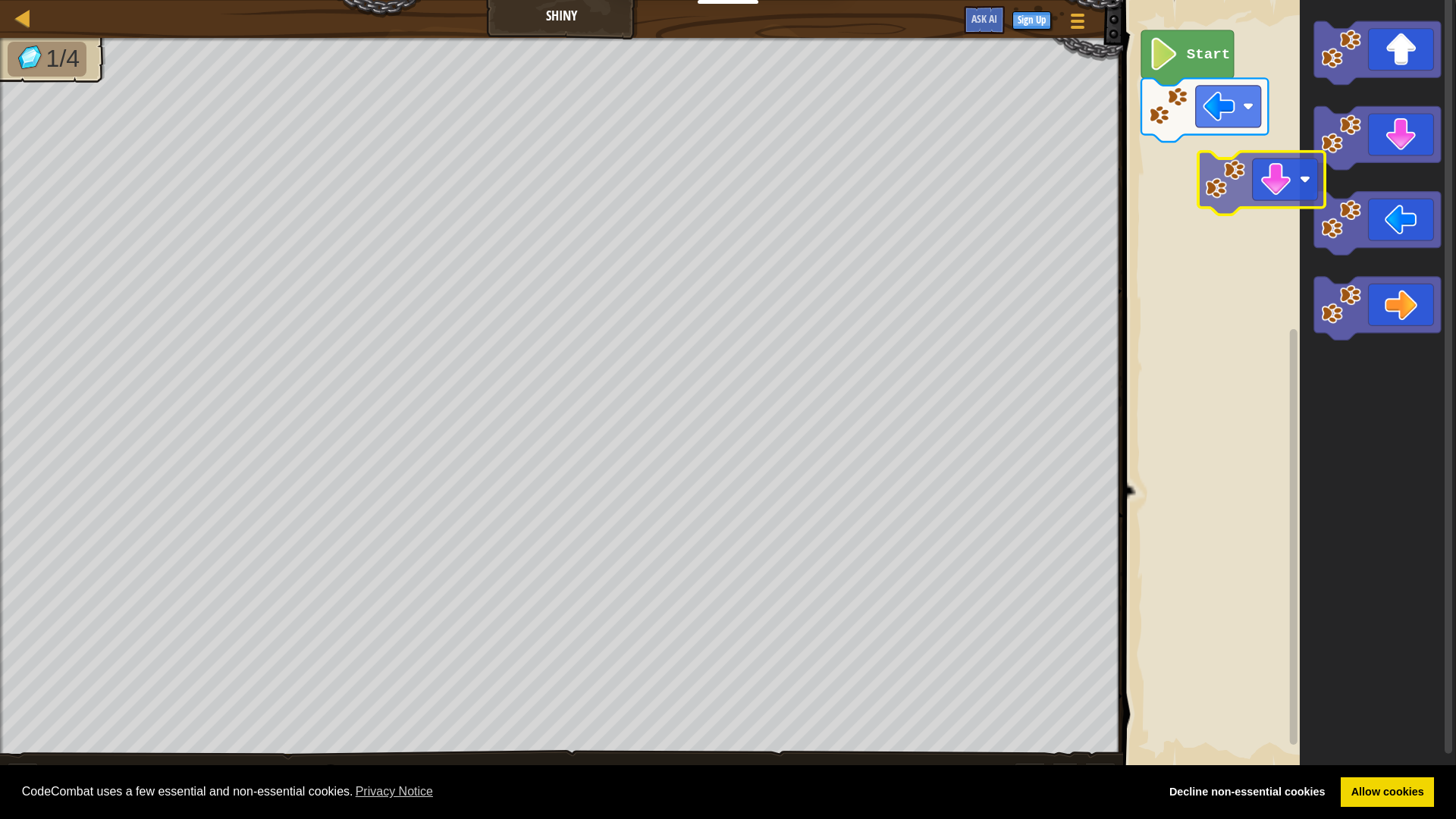
click at [1222, 175] on div "Start" at bounding box center [1287, 384] width 337 height 784
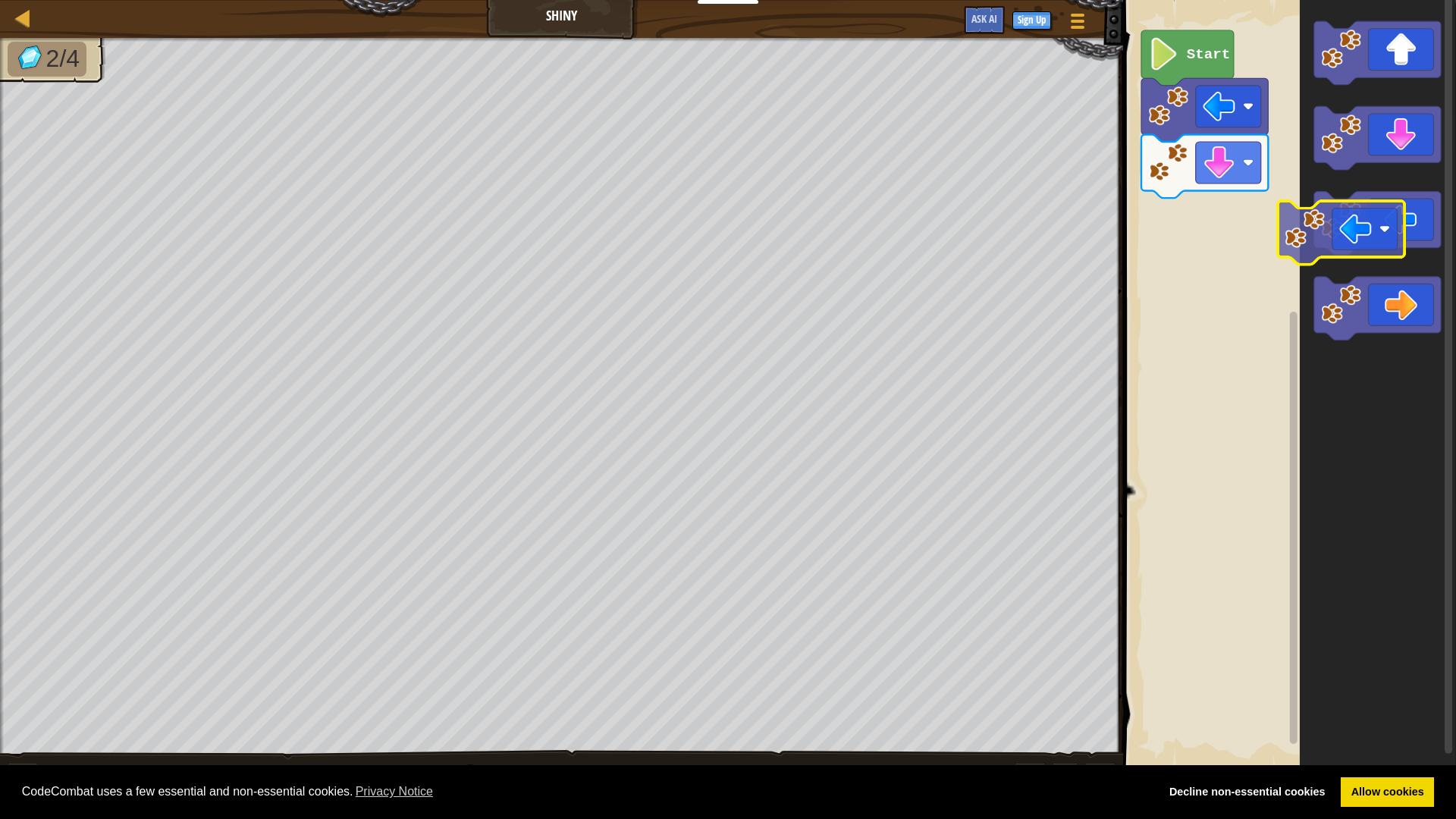
click at [1203, 226] on div "Start" at bounding box center [1287, 384] width 337 height 784
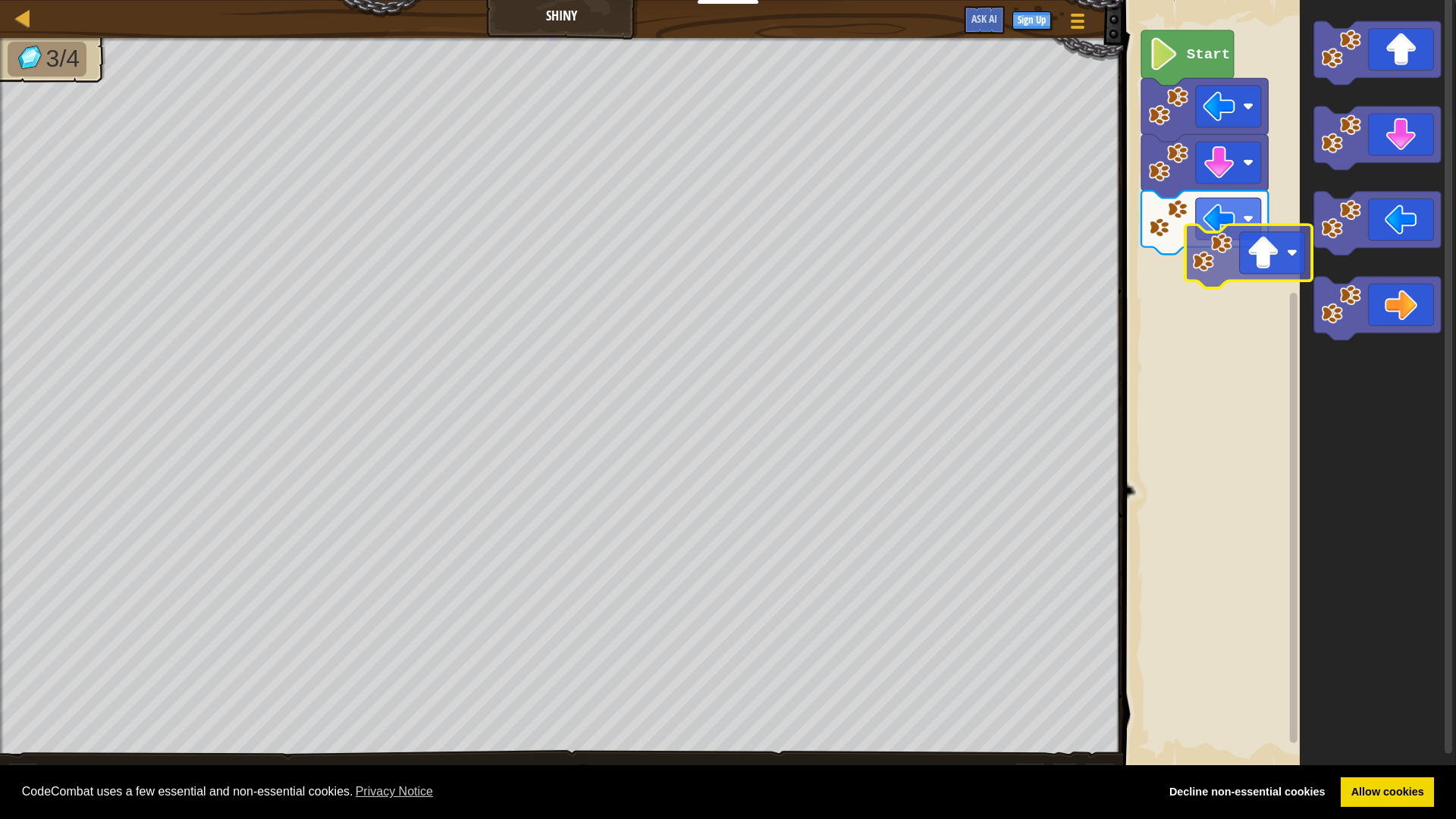
click at [1206, 289] on div "Start" at bounding box center [1287, 384] width 337 height 784
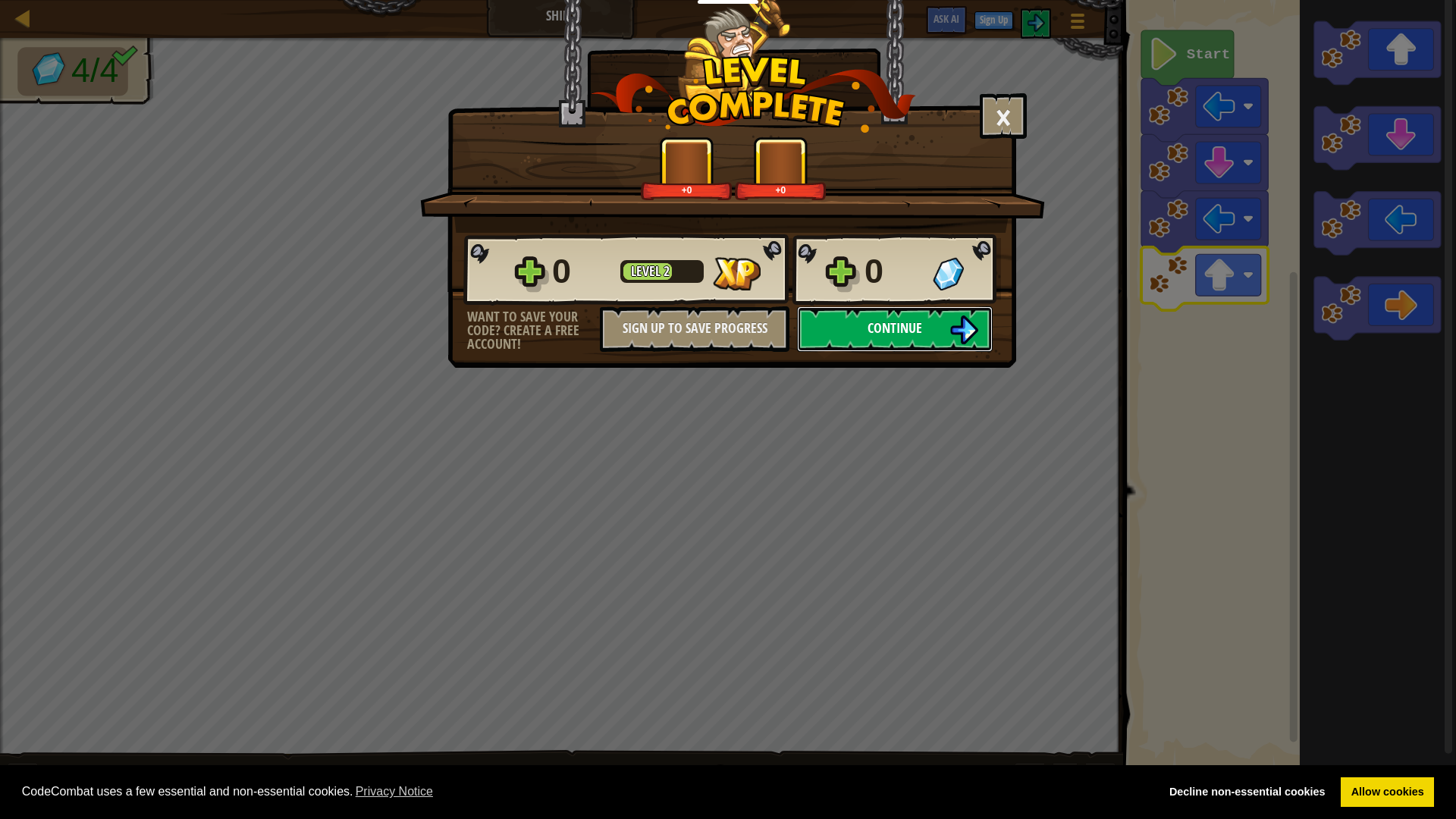
click at [865, 343] on button "Continue" at bounding box center [895, 329] width 195 height 46
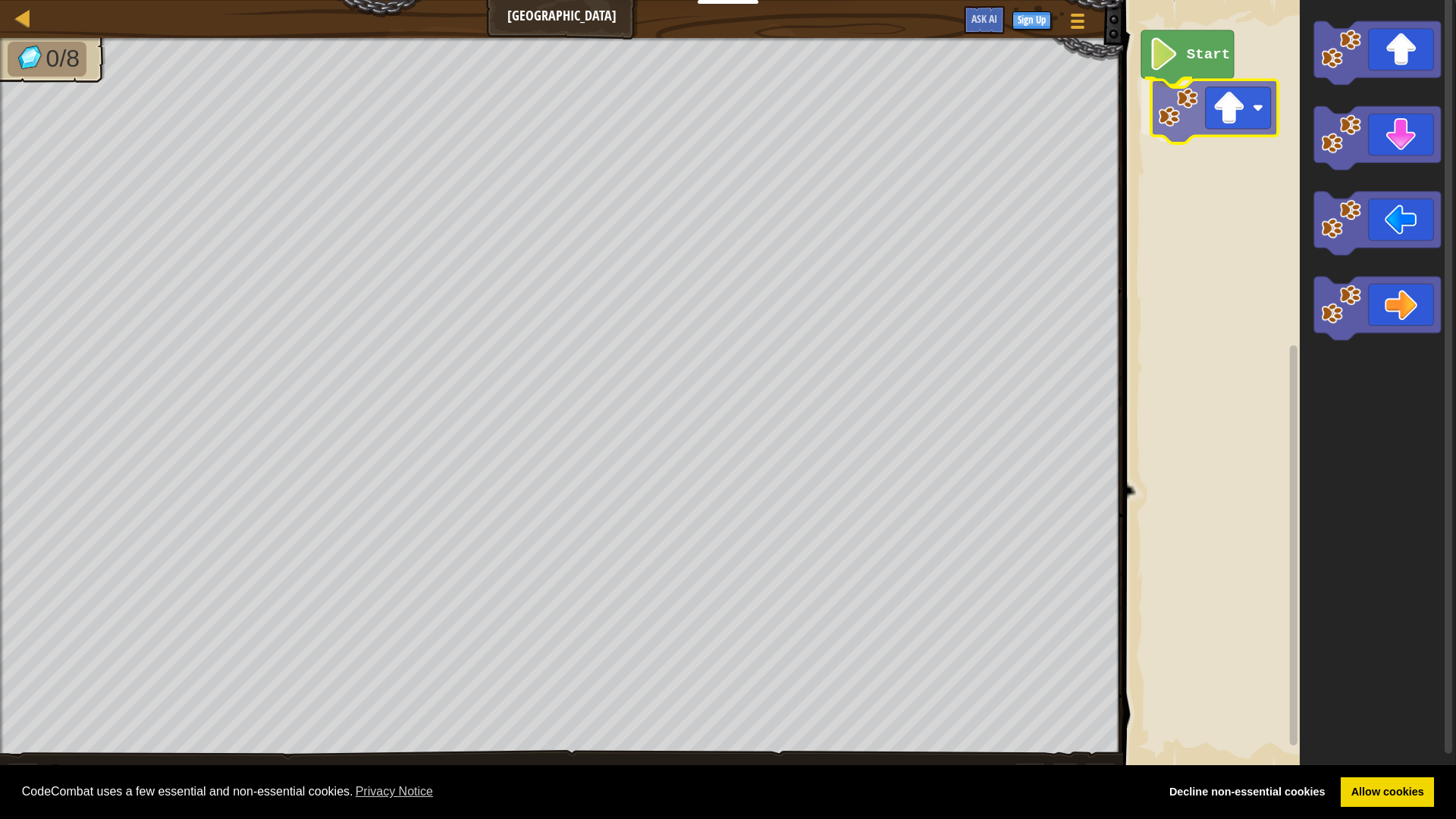
click at [1240, 123] on div "Start" at bounding box center [1287, 384] width 337 height 784
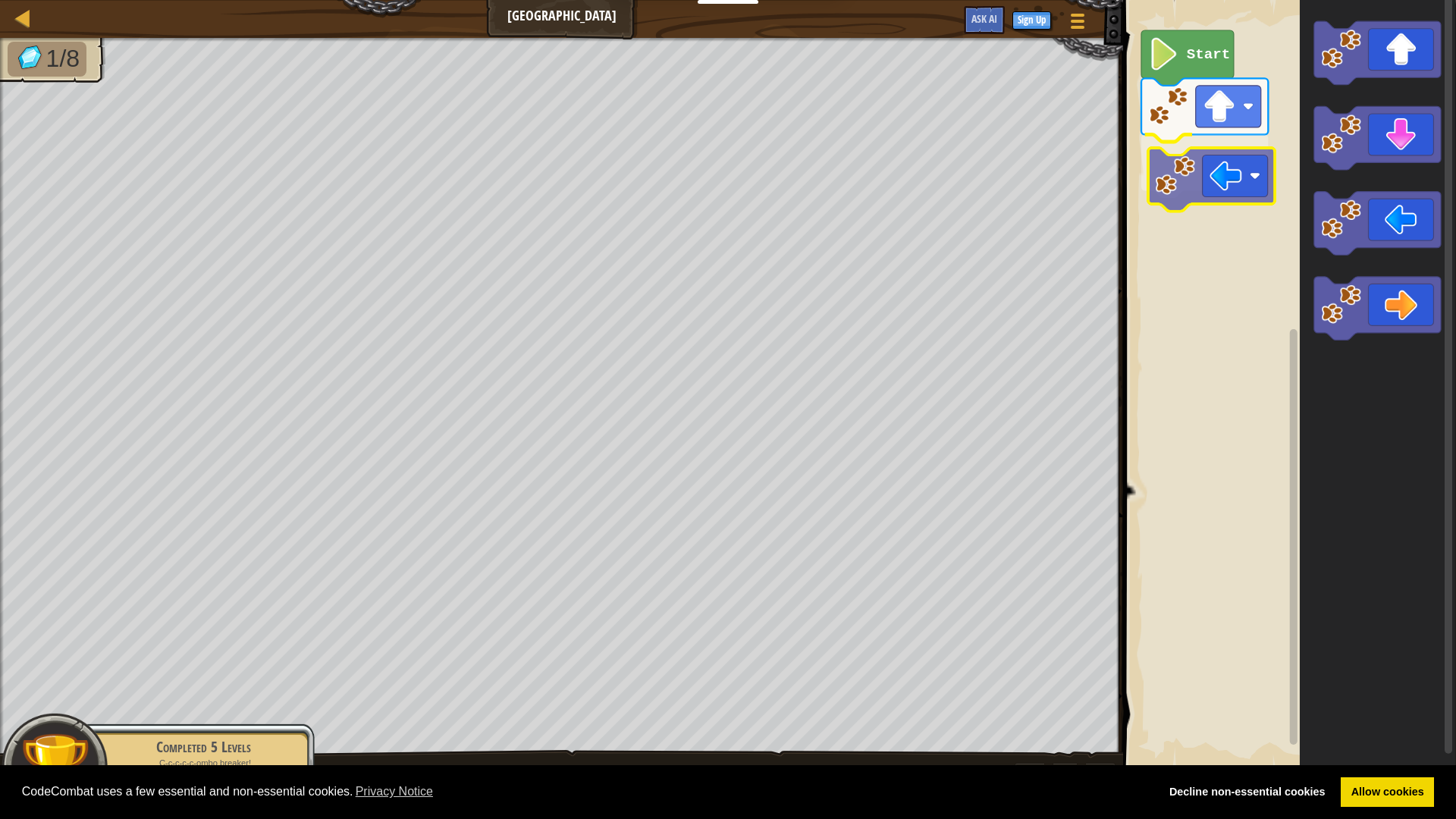
click at [1179, 155] on div "Start" at bounding box center [1287, 384] width 337 height 784
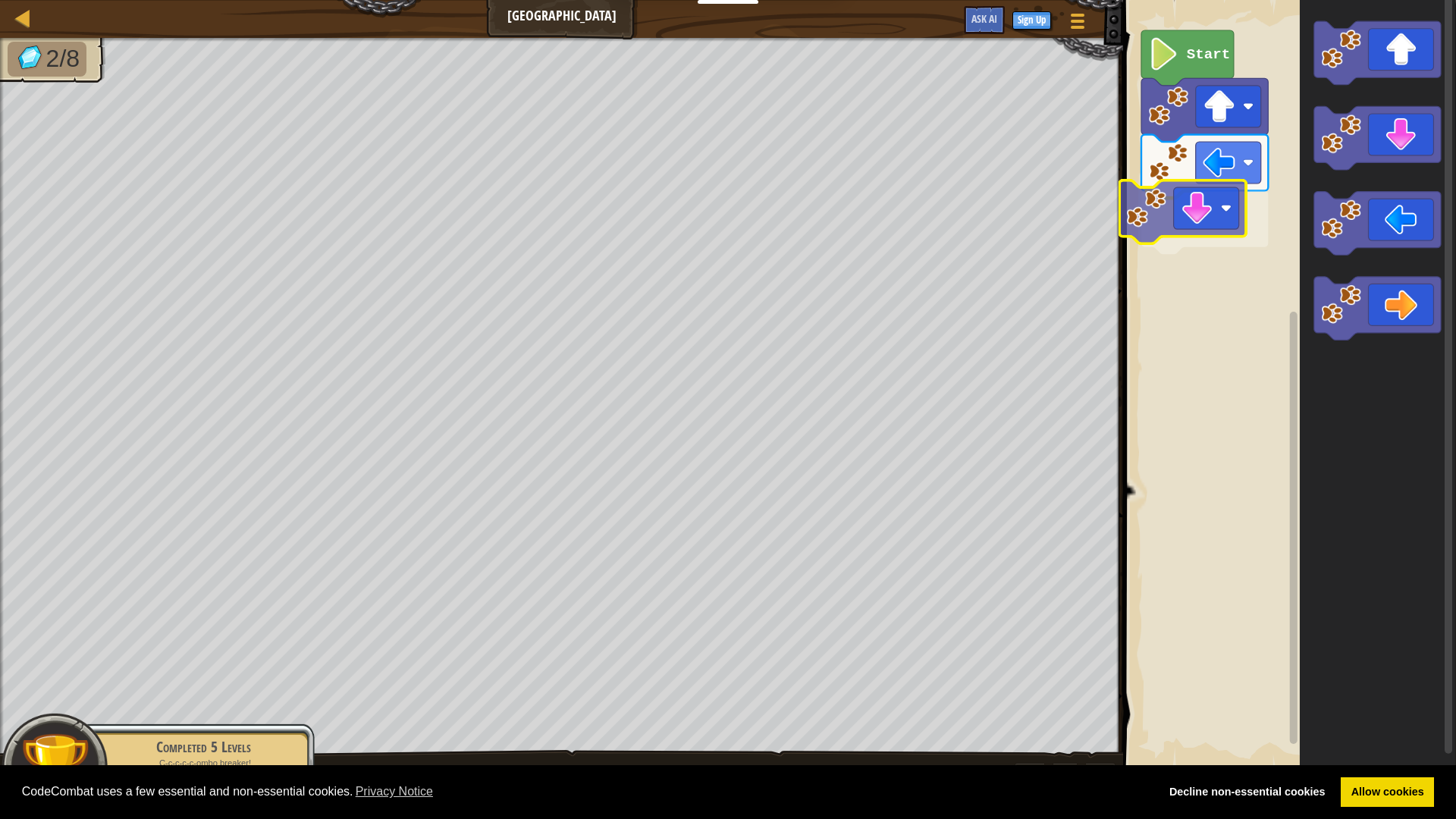
click at [1185, 217] on div "Start" at bounding box center [1287, 384] width 337 height 784
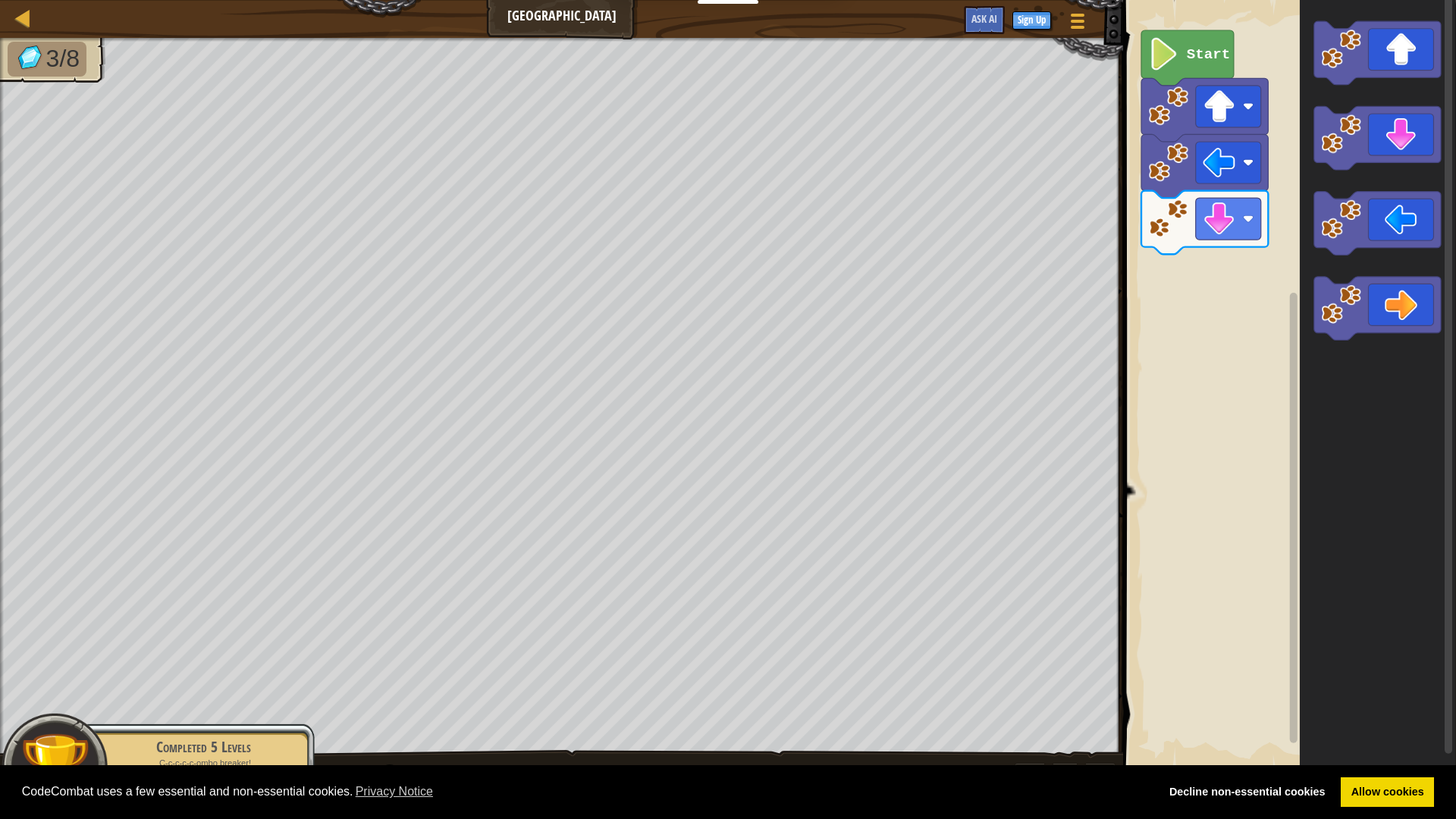
click at [1297, 226] on div "Start" at bounding box center [1287, 384] width 337 height 784
click at [1284, 239] on div "Start" at bounding box center [1287, 384] width 337 height 784
click at [1315, 202] on g "Blockly Workspace" at bounding box center [1377, 181] width 127 height 320
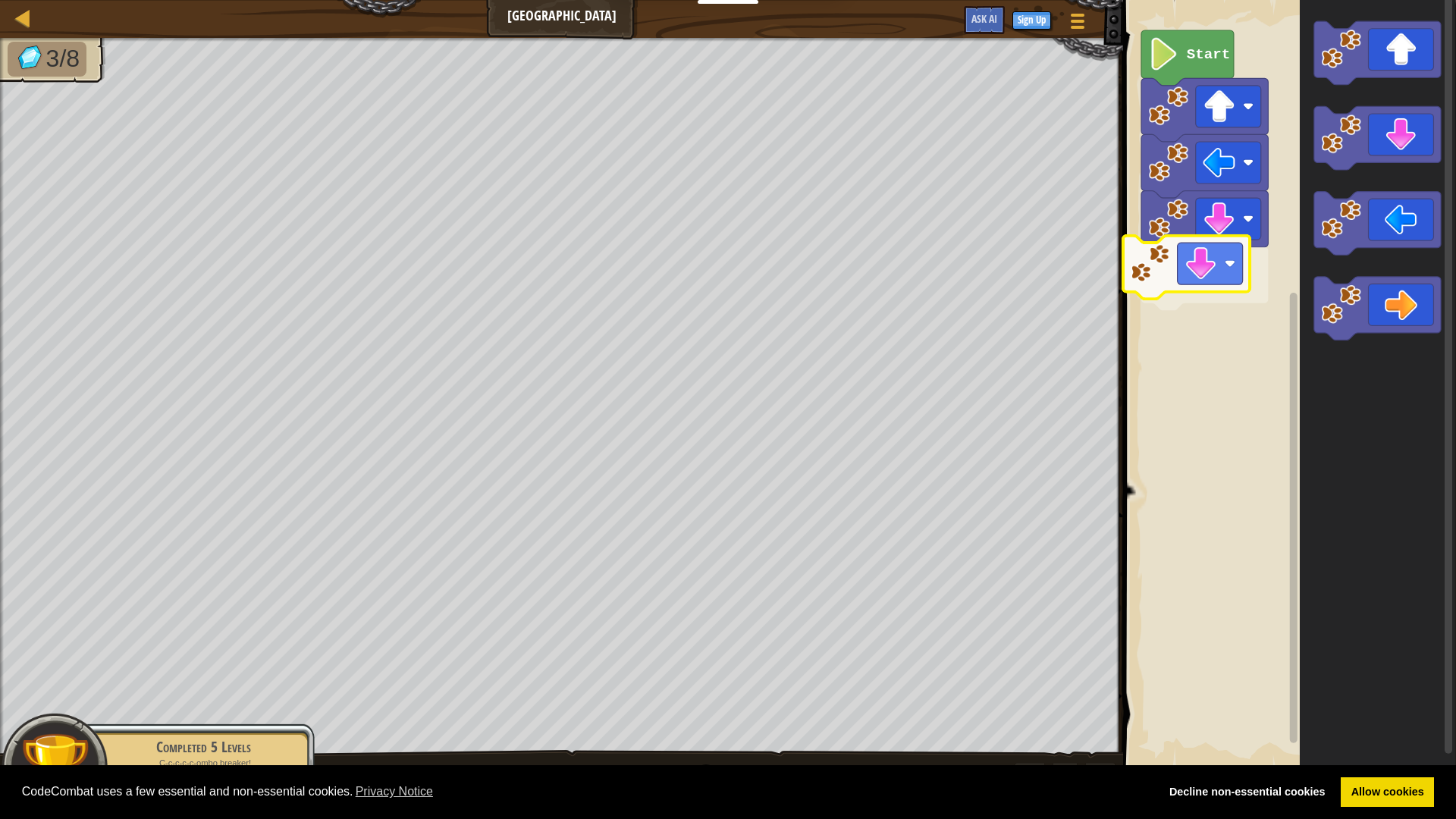
click at [1181, 278] on div "Start" at bounding box center [1287, 384] width 337 height 784
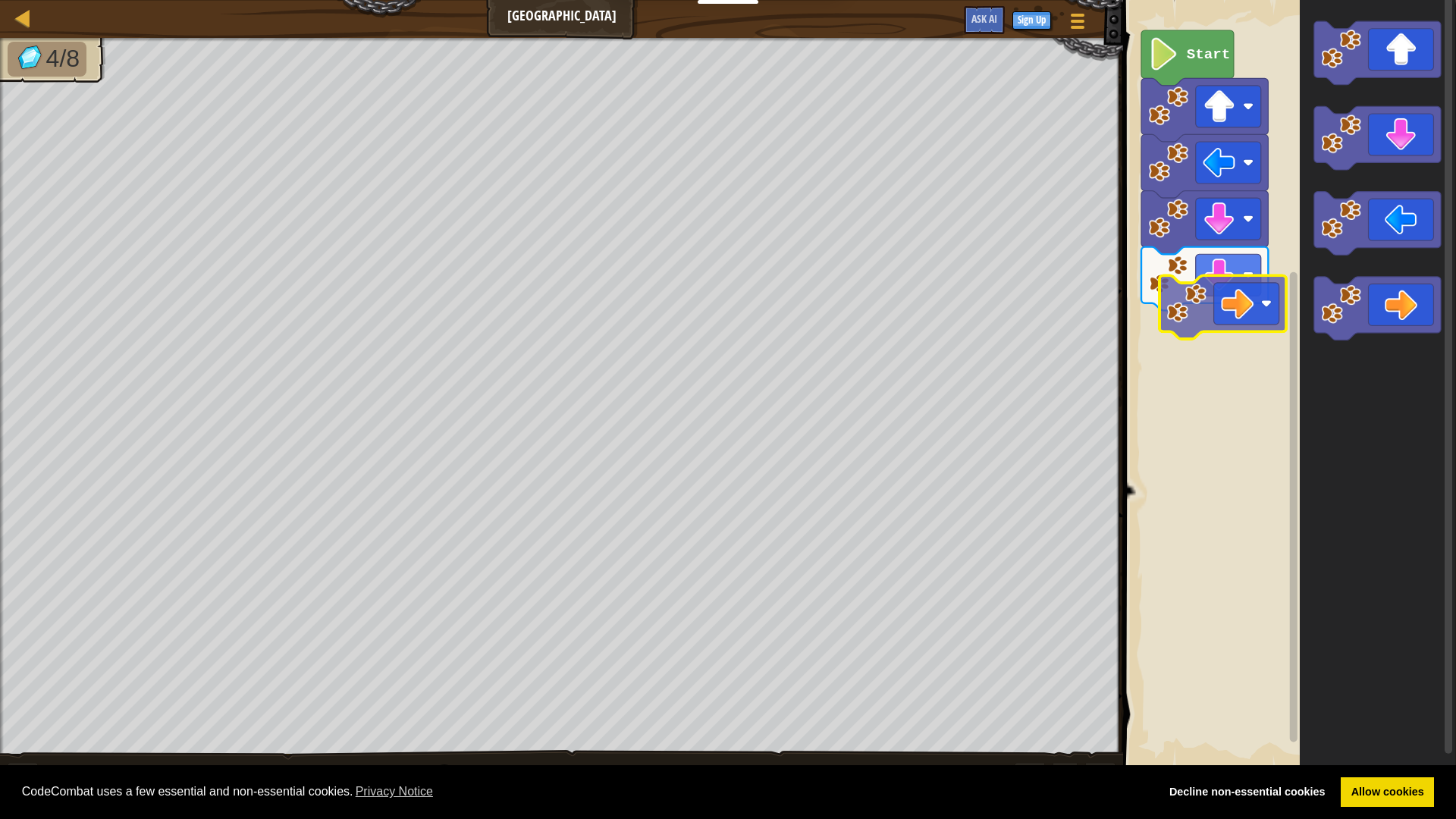
click at [1201, 327] on div "Start" at bounding box center [1287, 384] width 337 height 784
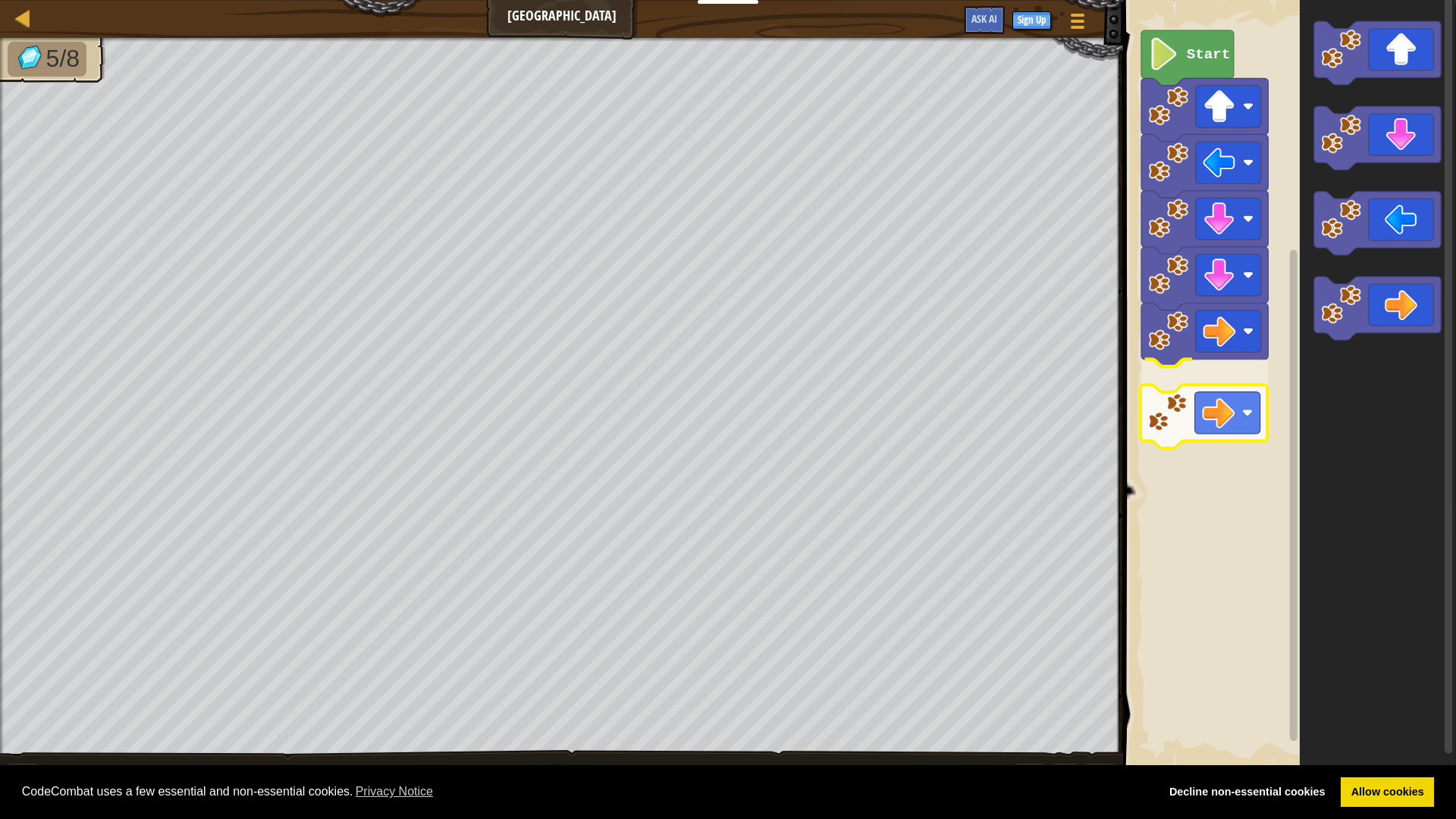
click at [1177, 425] on div "Start" at bounding box center [1287, 384] width 337 height 784
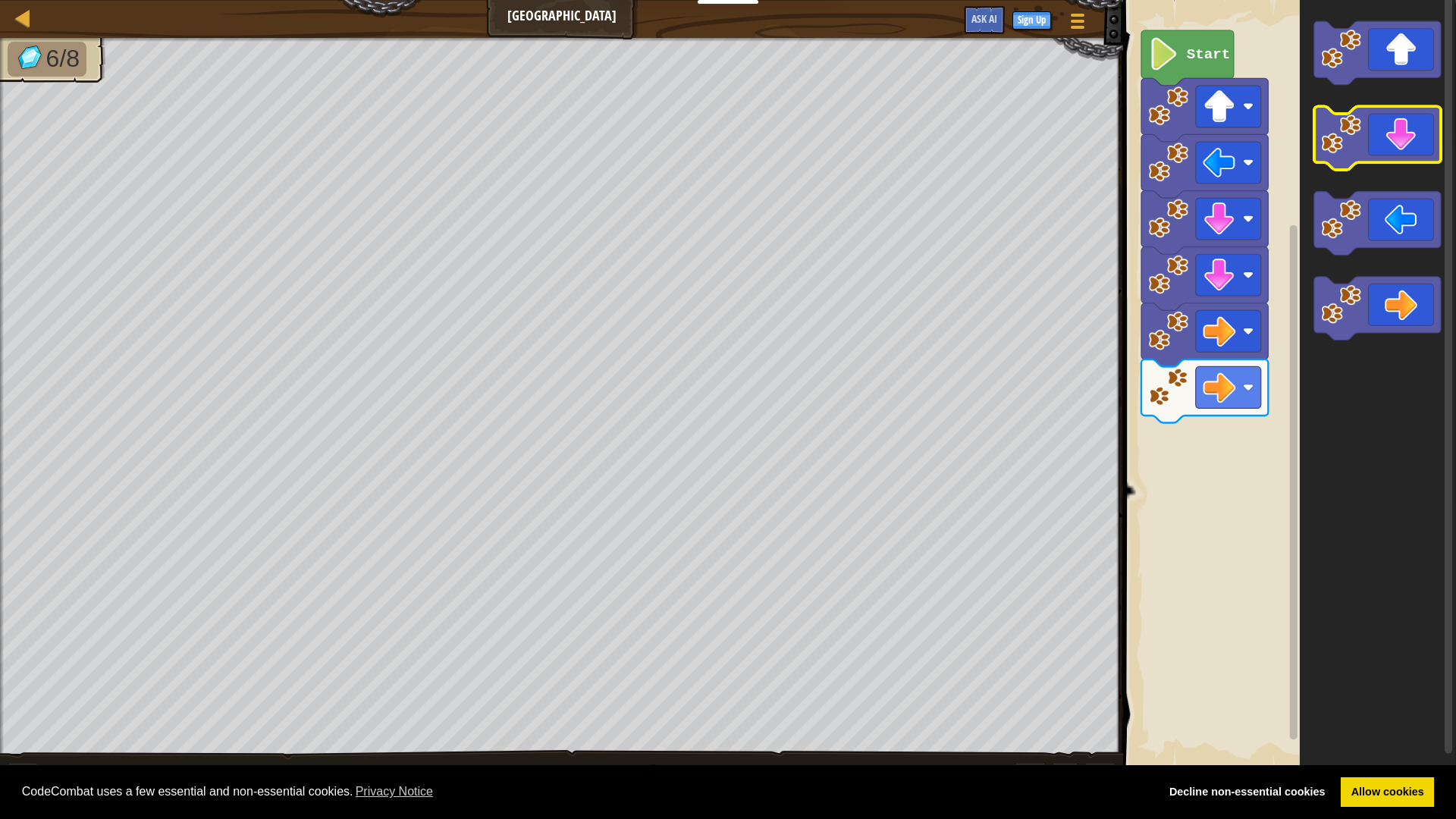
click at [1392, 147] on icon "Blockly Workspace" at bounding box center [1377, 139] width 127 height 64
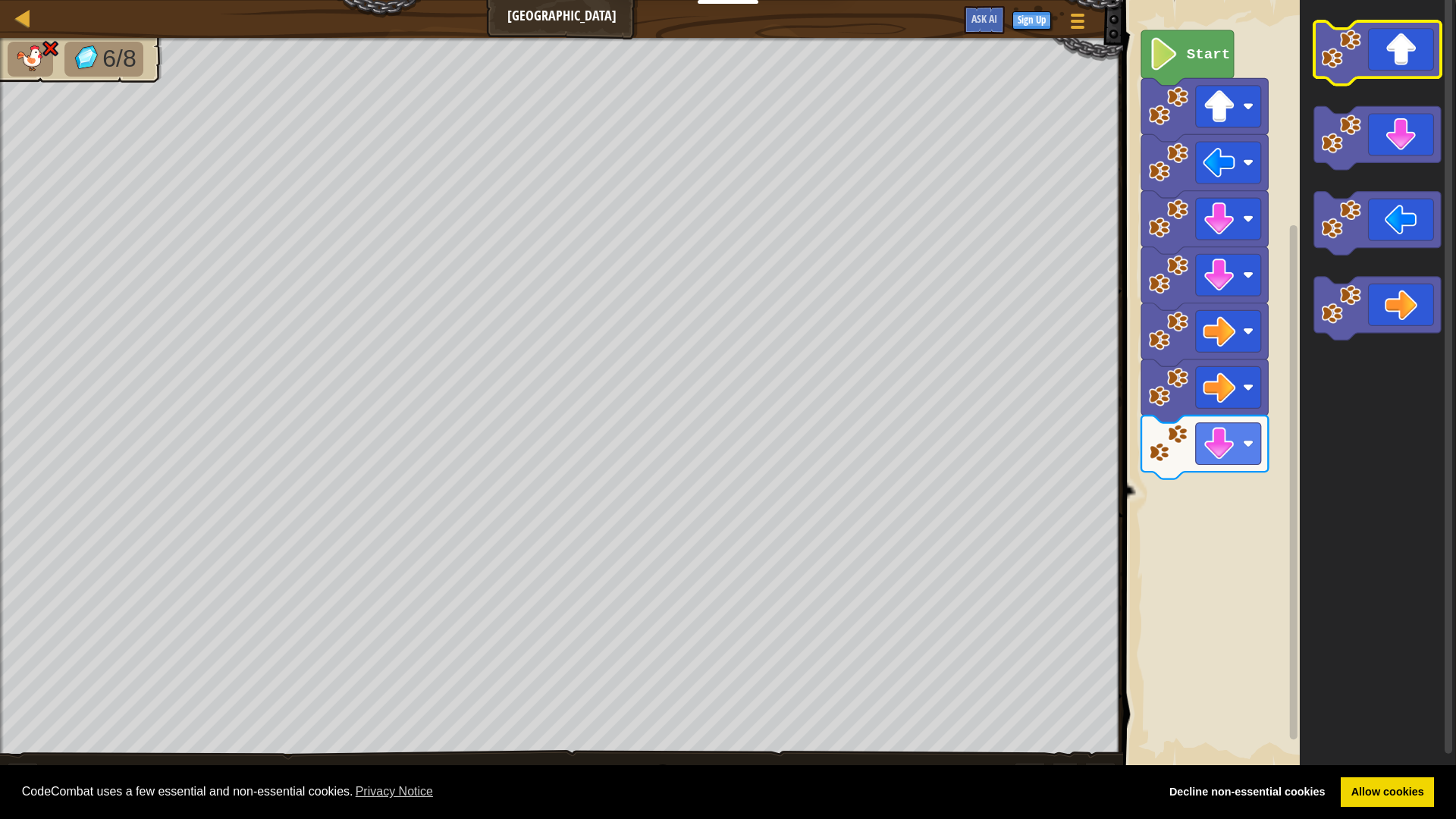
click at [1395, 74] on icon "Blockly Workspace" at bounding box center [1377, 53] width 127 height 64
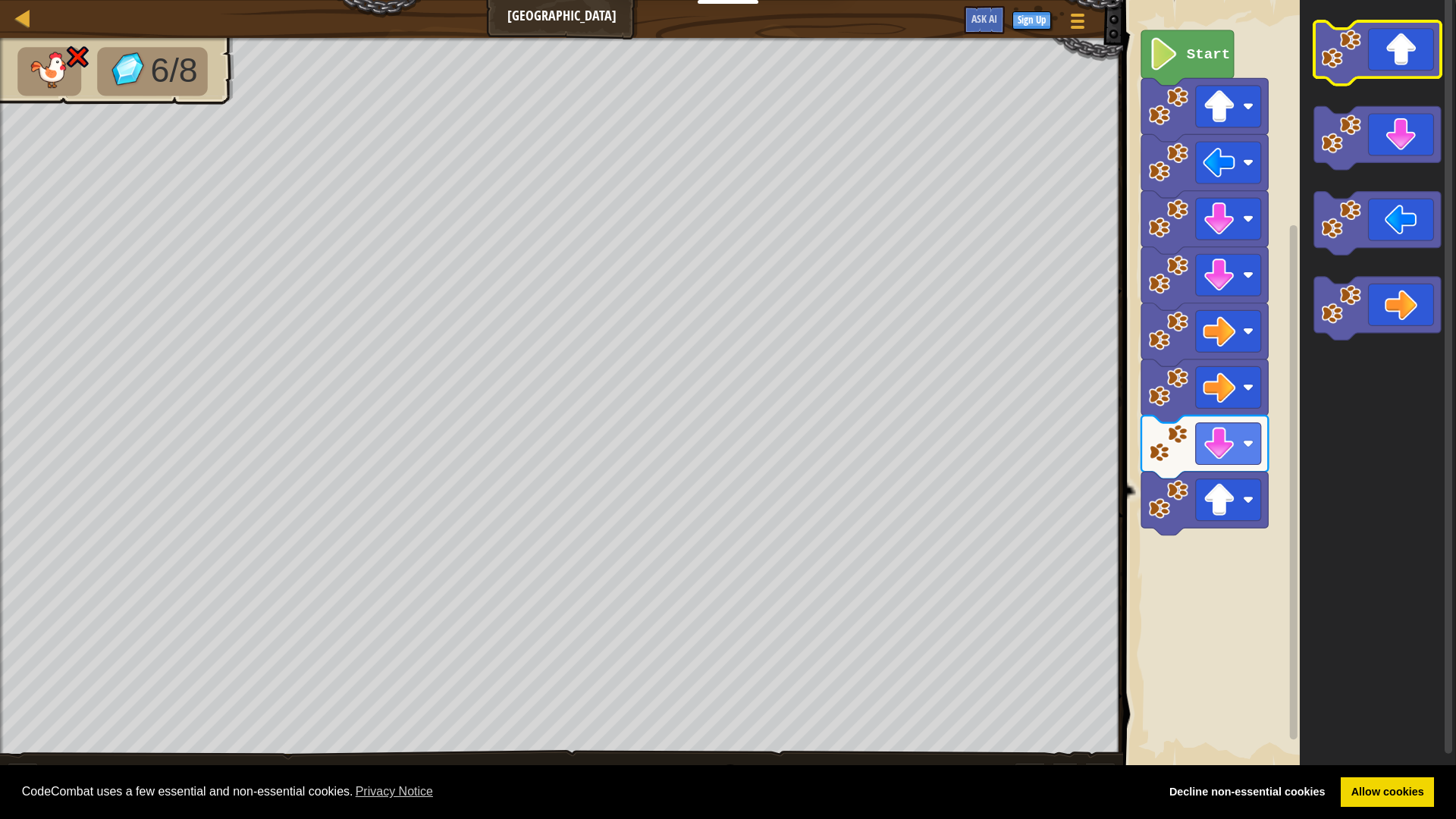
click at [1395, 74] on icon "Blockly Workspace" at bounding box center [1377, 53] width 127 height 64
click at [1395, 78] on icon "Blockly Workspace" at bounding box center [1377, 53] width 127 height 64
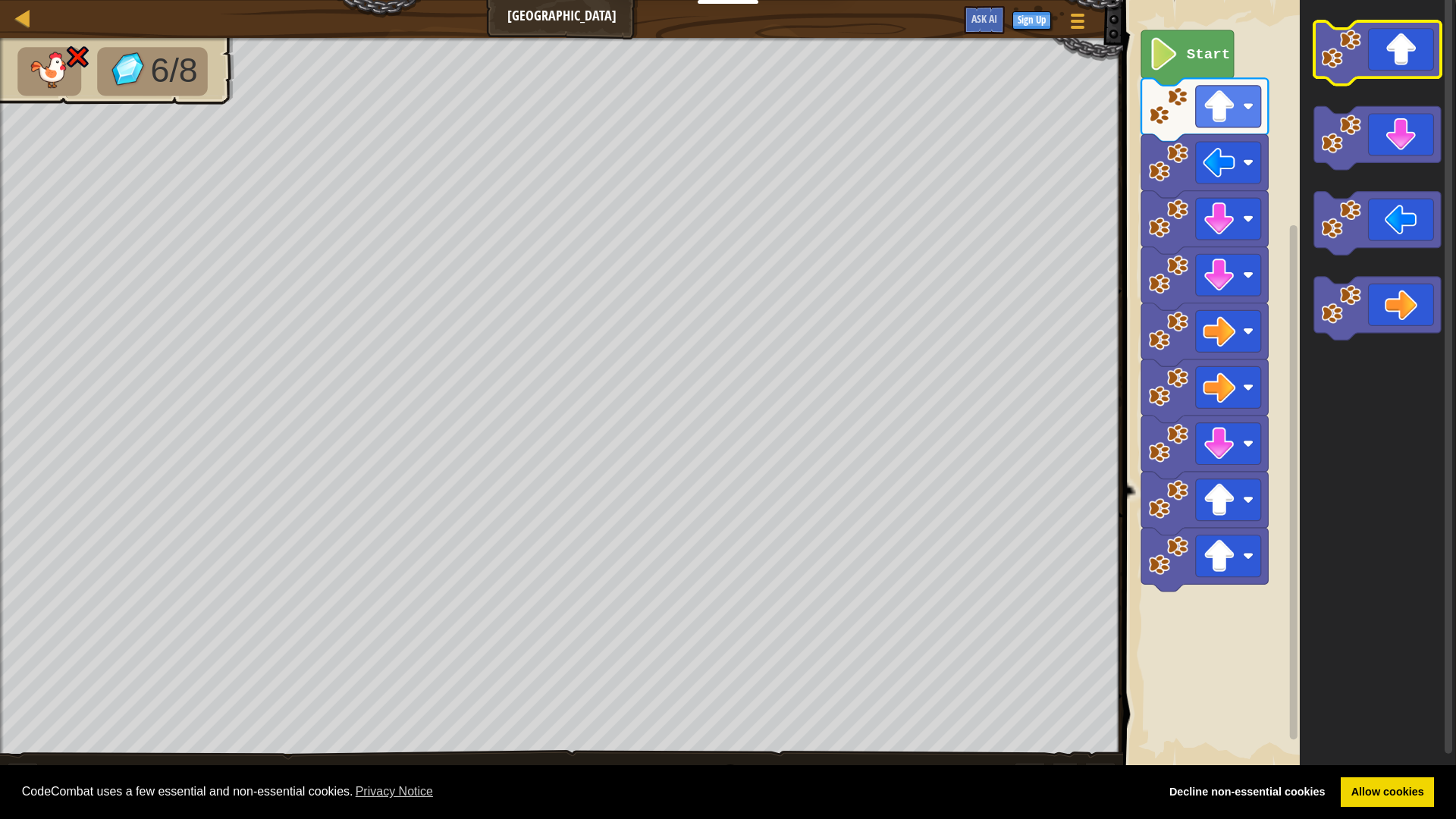
click at [1395, 78] on icon "Blockly Workspace" at bounding box center [1377, 53] width 127 height 64
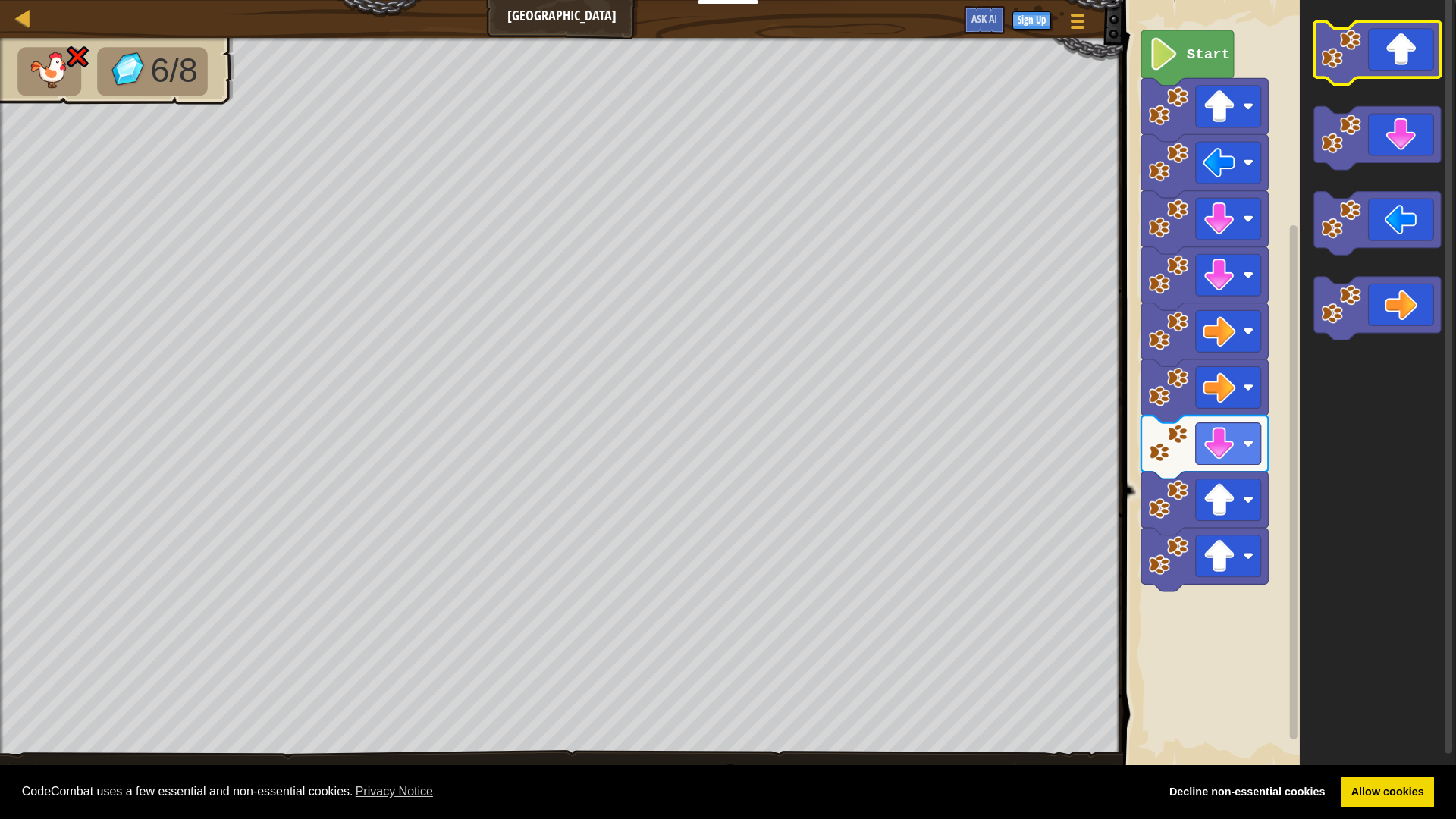
click at [1395, 78] on icon "Blockly Workspace" at bounding box center [1377, 53] width 127 height 64
click at [1177, 60] on image "Blockly Workspace" at bounding box center [1165, 55] width 31 height 33
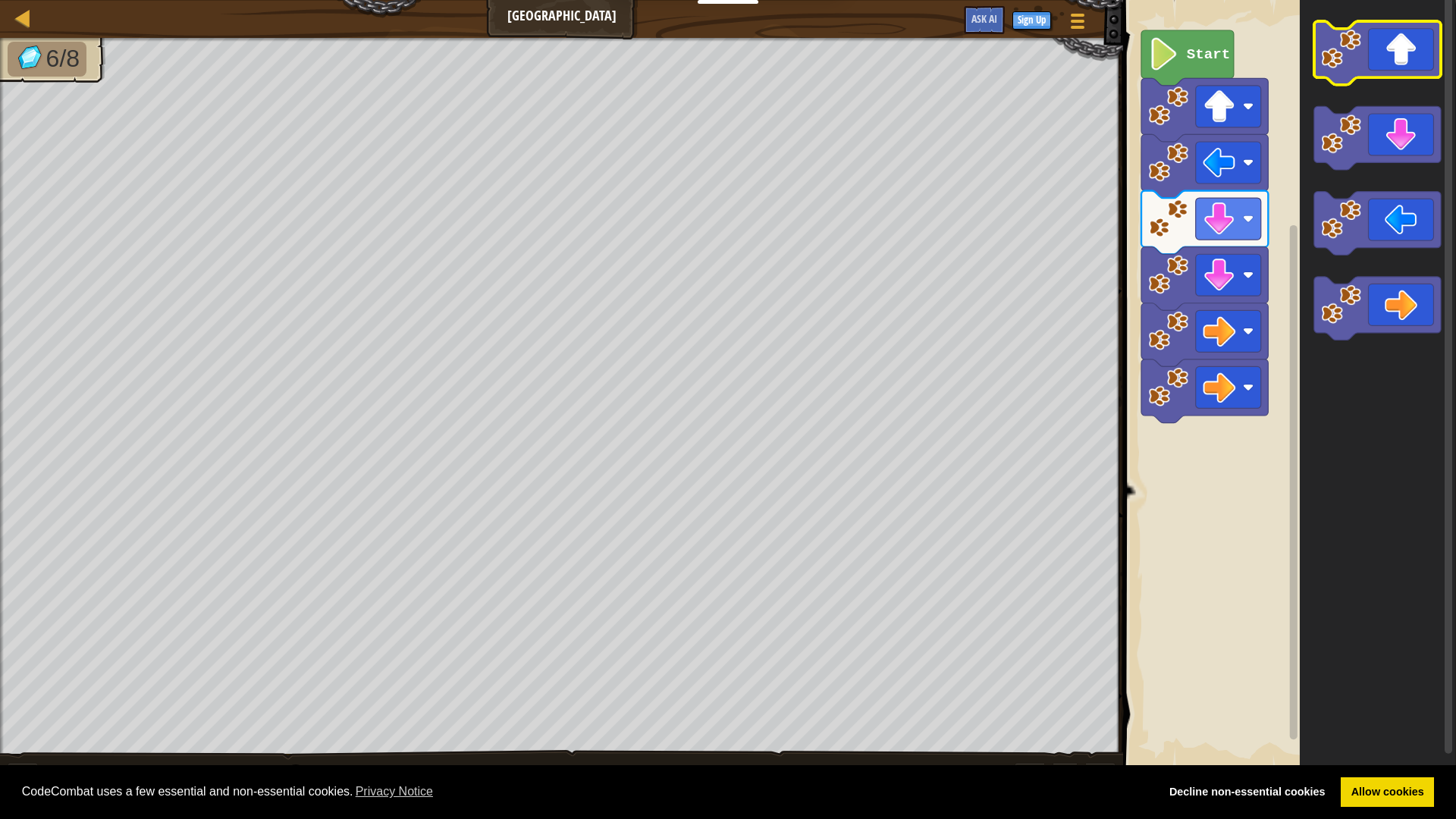
click at [1382, 69] on icon "Blockly Workspace" at bounding box center [1377, 53] width 127 height 64
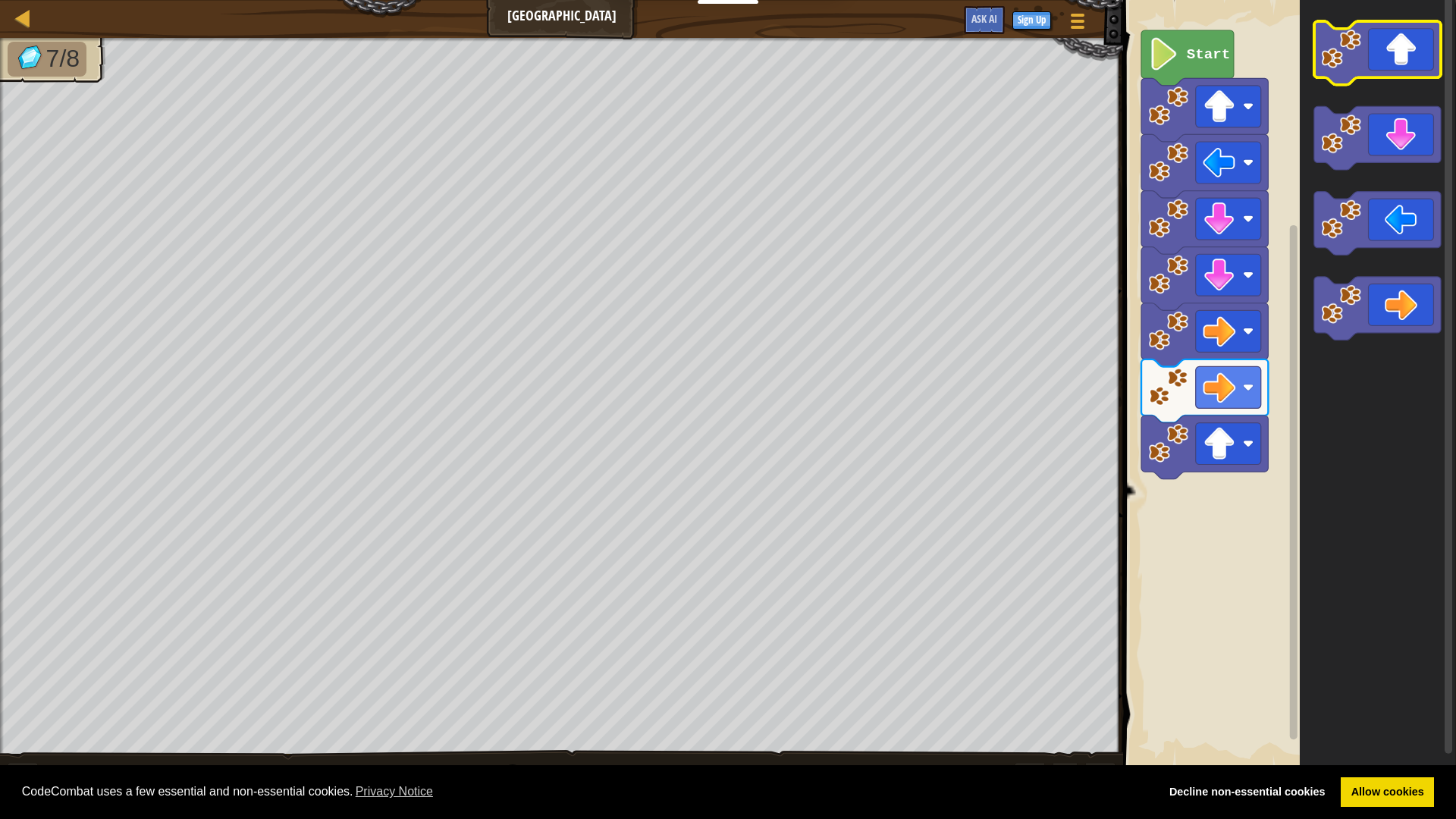
click at [1382, 69] on icon "Blockly Workspace" at bounding box center [1377, 53] width 127 height 64
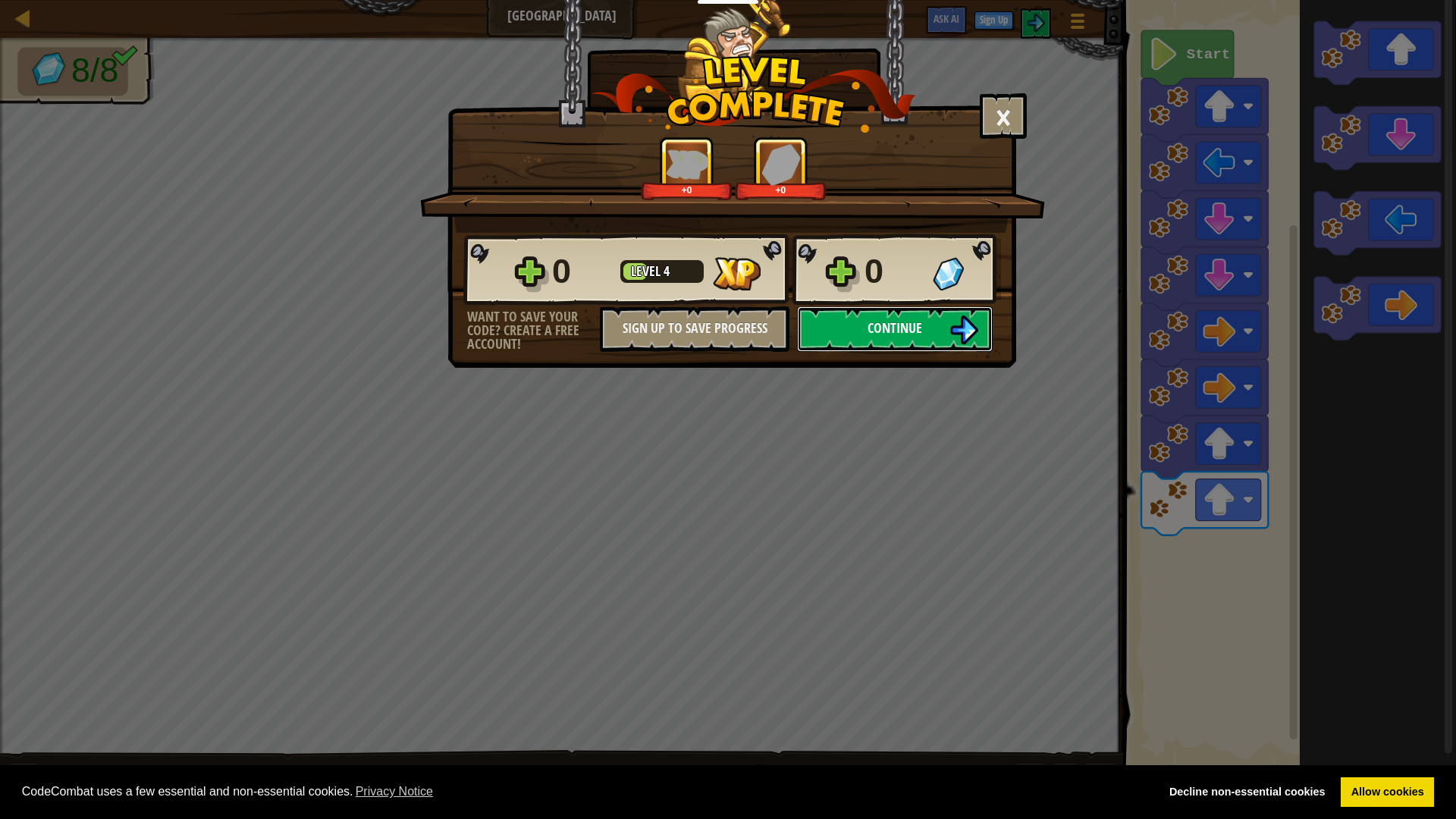
click at [858, 319] on button "Continue" at bounding box center [895, 329] width 195 height 46
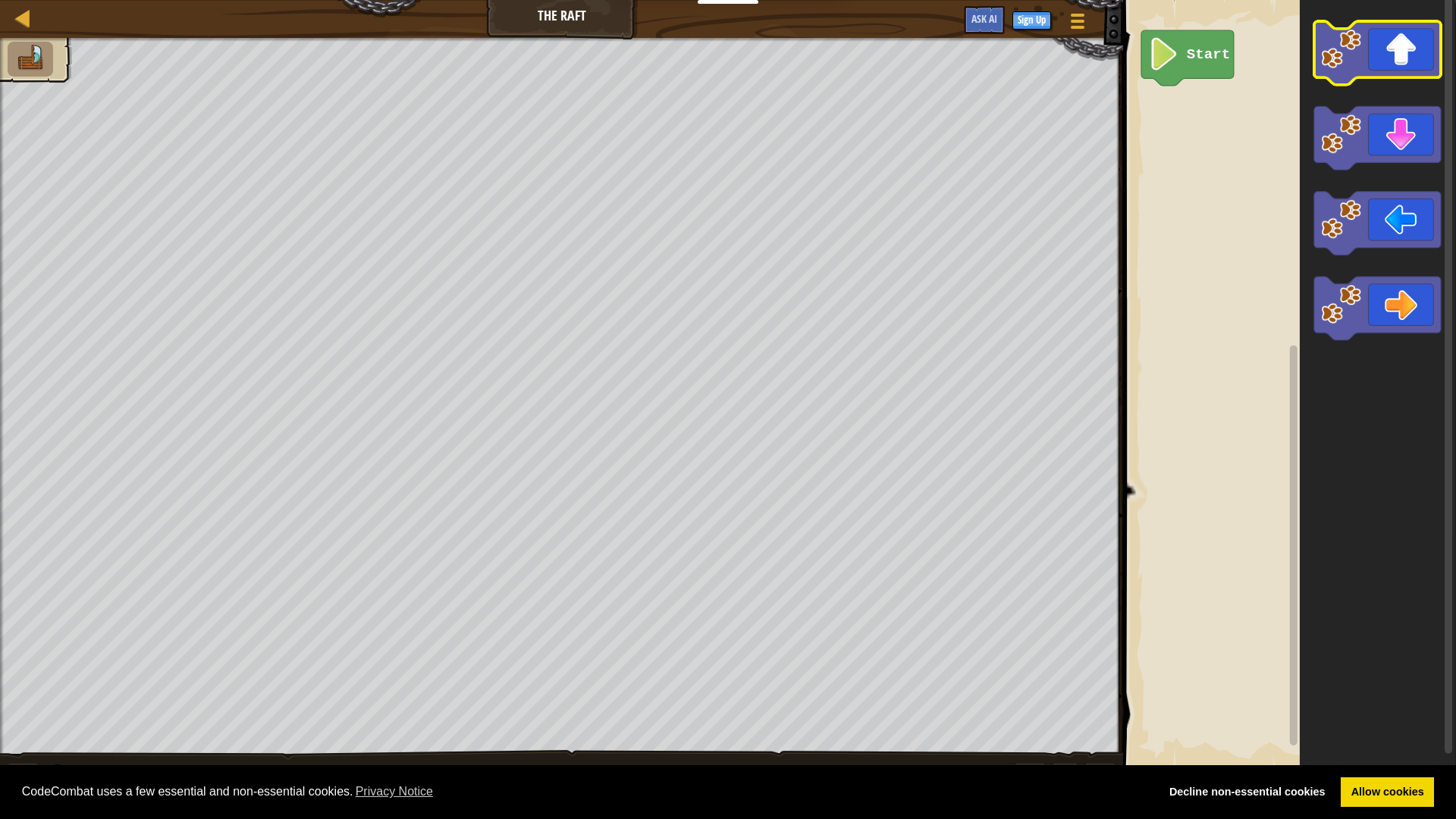
click at [1387, 63] on icon "Blockly Workspace" at bounding box center [1377, 53] width 127 height 64
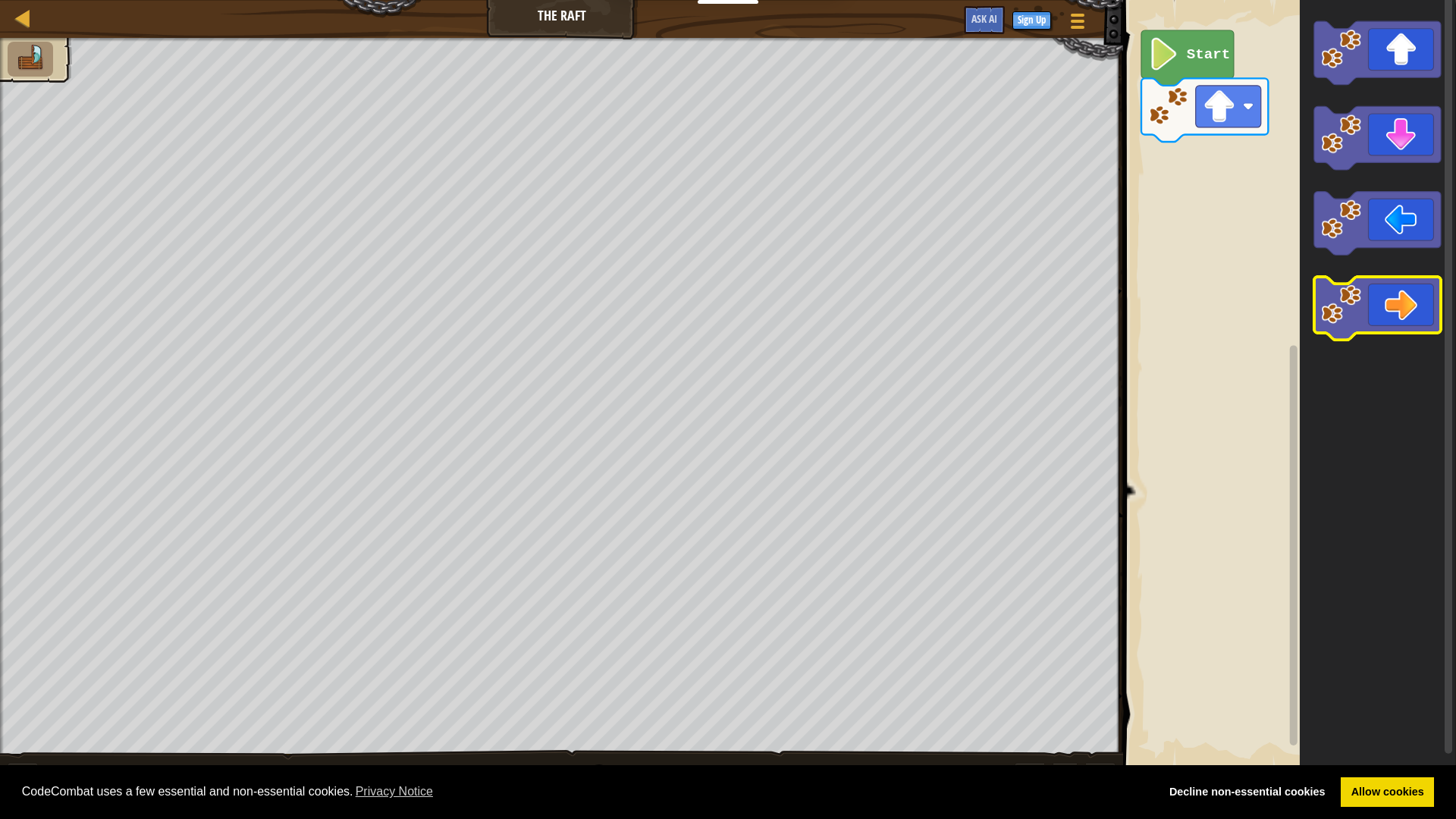
click at [1376, 319] on icon "Blockly Workspace" at bounding box center [1377, 309] width 127 height 64
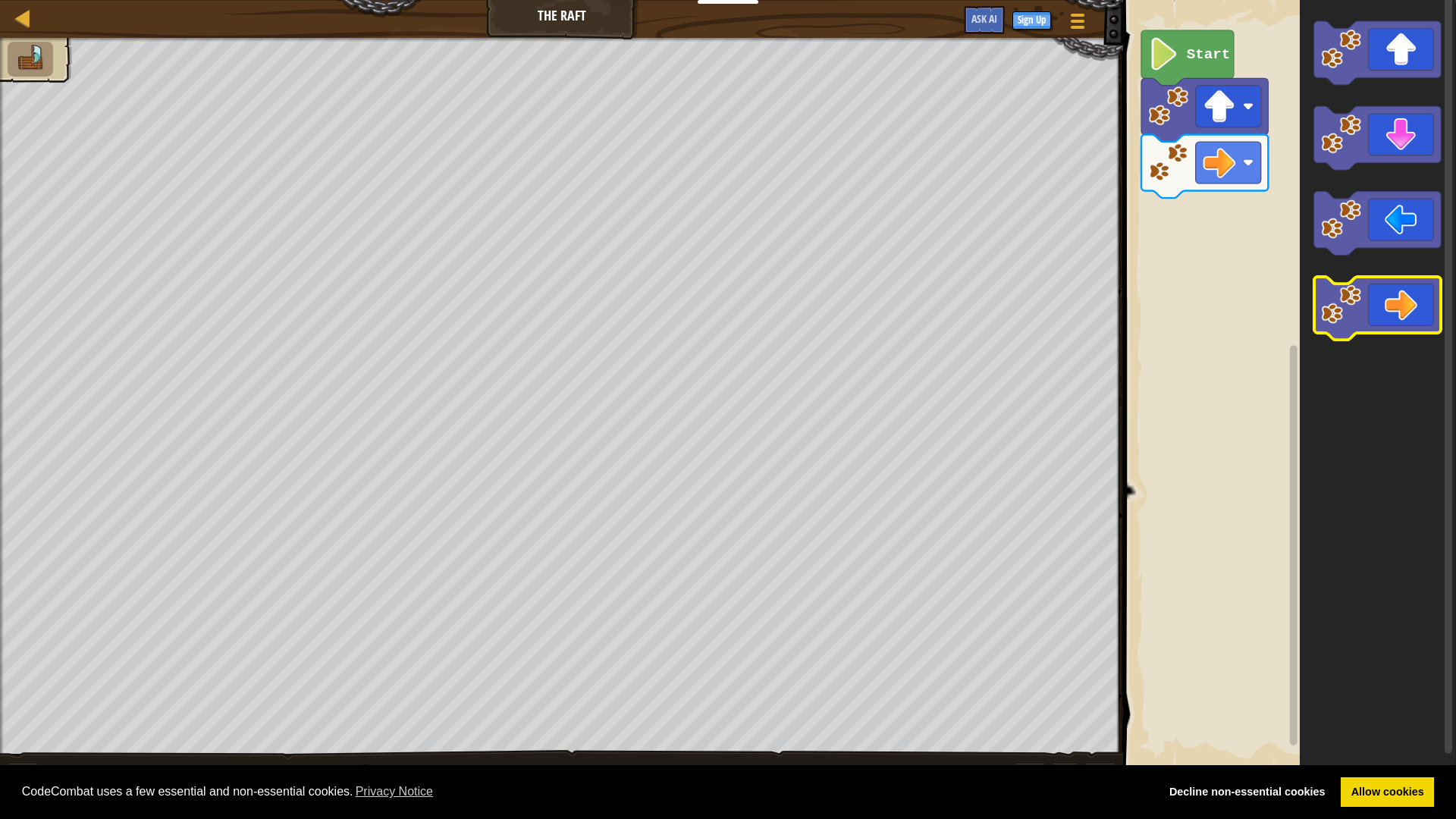
click at [1397, 324] on icon "Blockly Workspace" at bounding box center [1377, 309] width 127 height 64
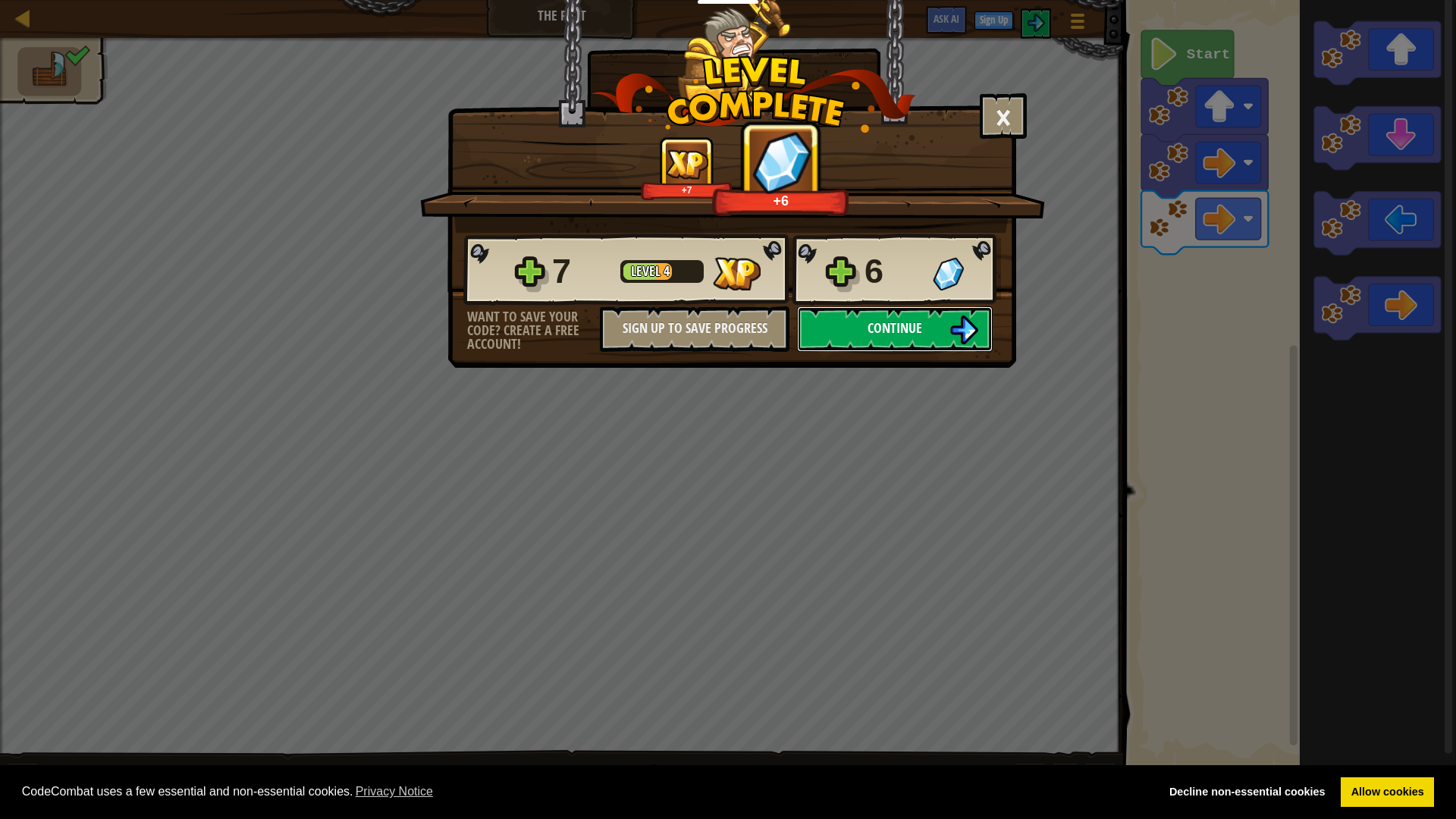
click at [965, 334] on img at bounding box center [965, 330] width 29 height 29
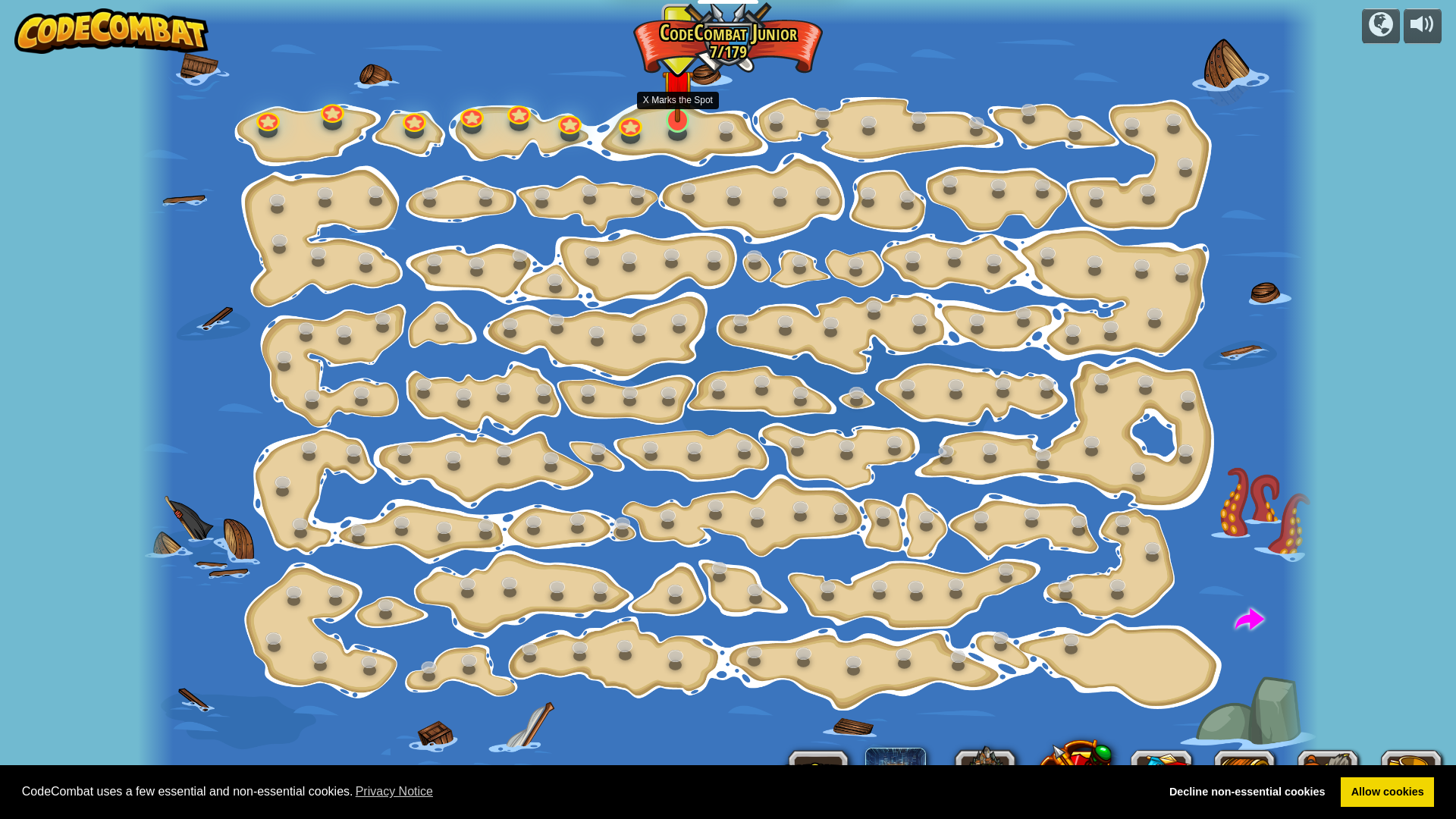
click at [681, 110] on img at bounding box center [679, 85] width 33 height 74
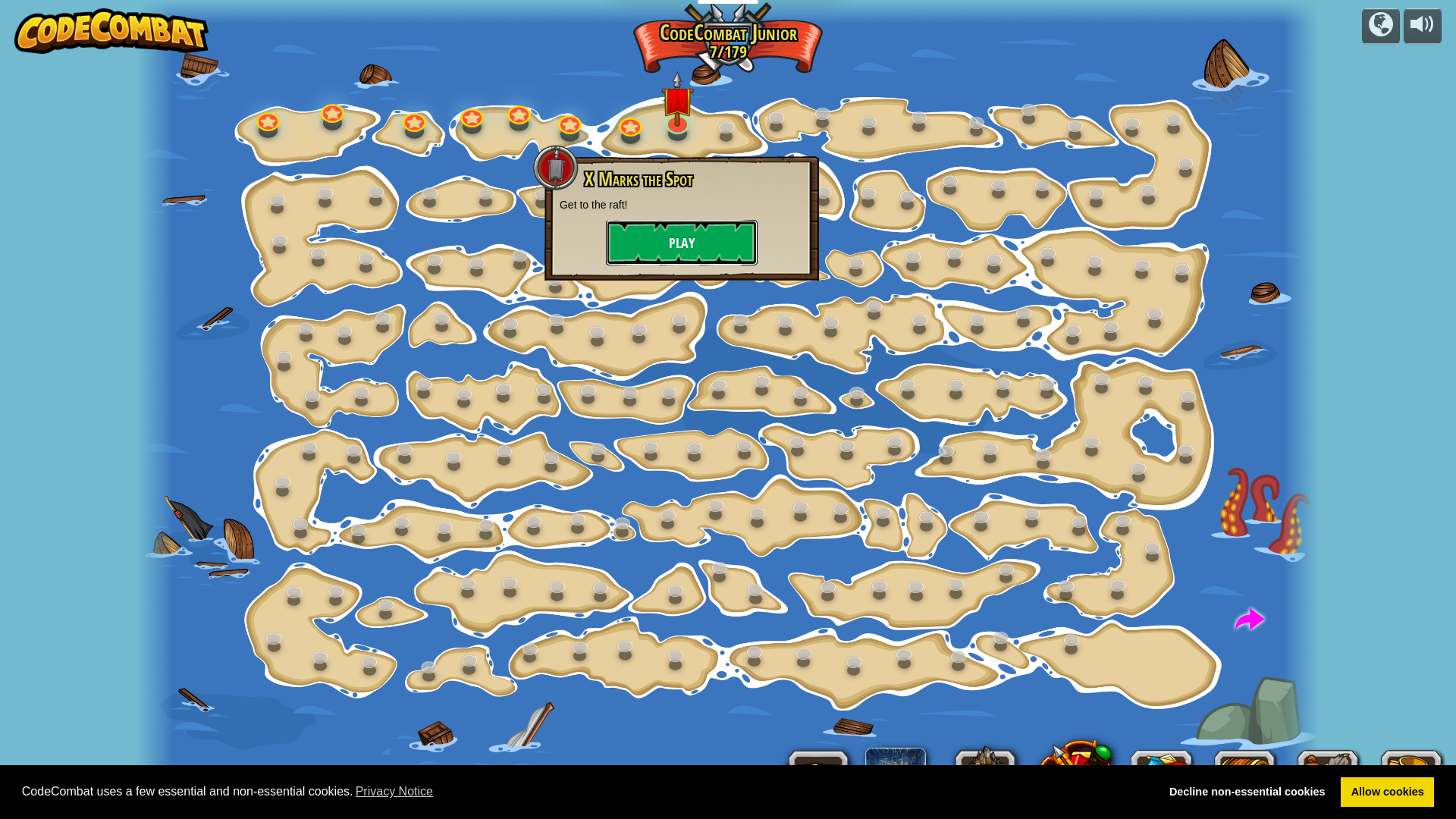
click at [732, 235] on button "Play" at bounding box center [681, 243] width 152 height 46
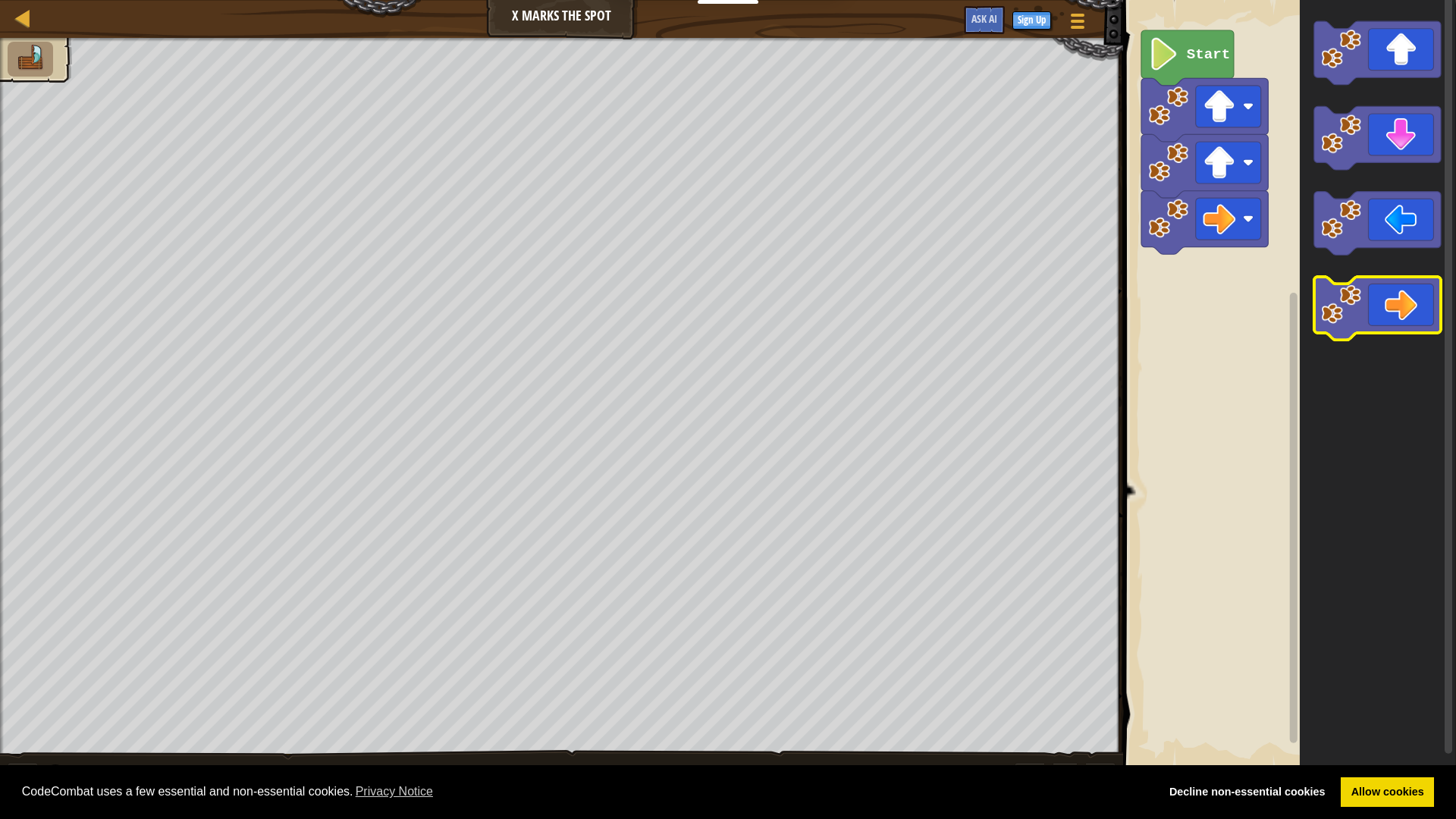
click at [1367, 305] on icon "Blockly Workspace" at bounding box center [1377, 309] width 127 height 64
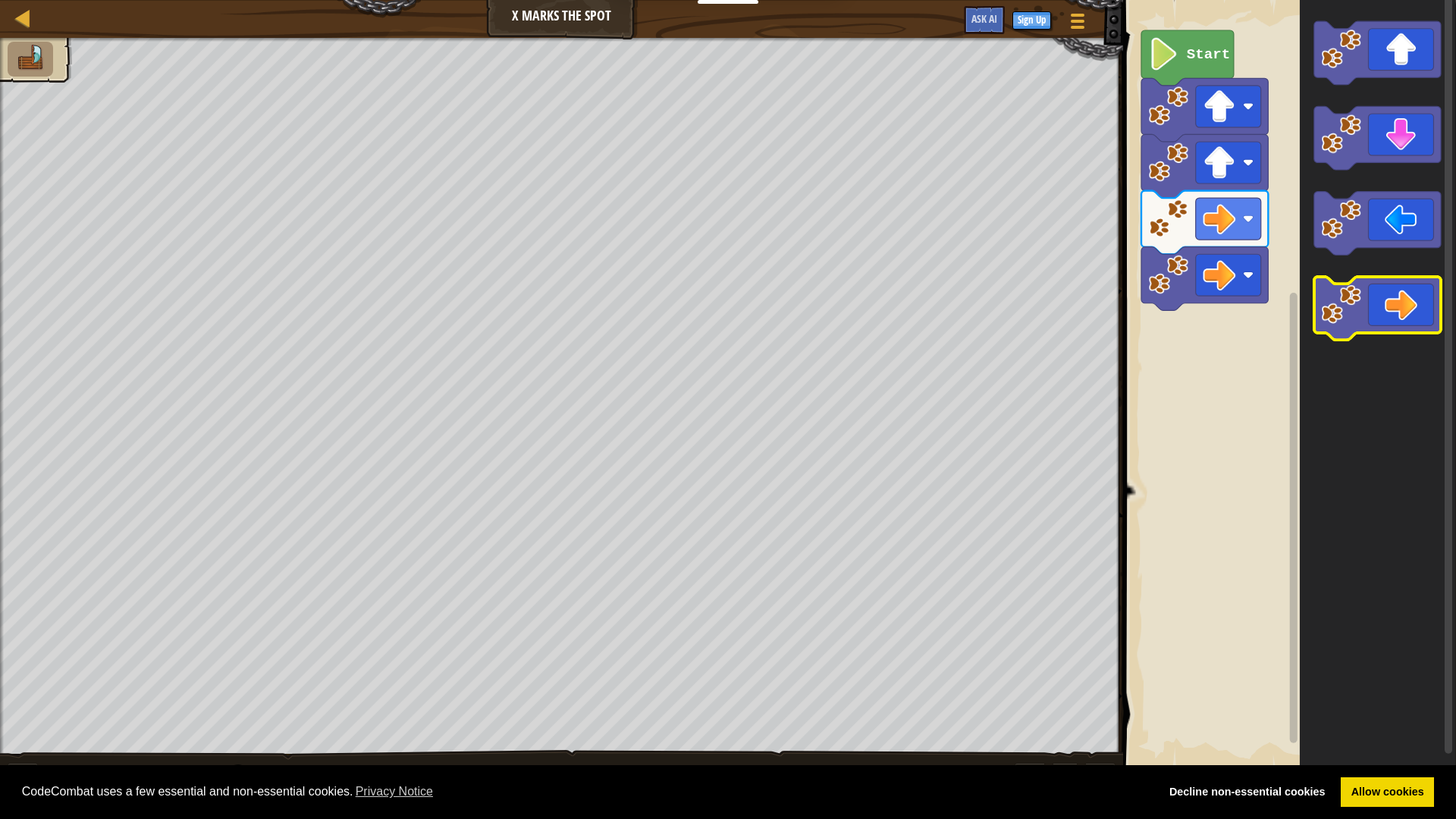
click at [1365, 303] on icon "Blockly Workspace" at bounding box center [1377, 309] width 127 height 64
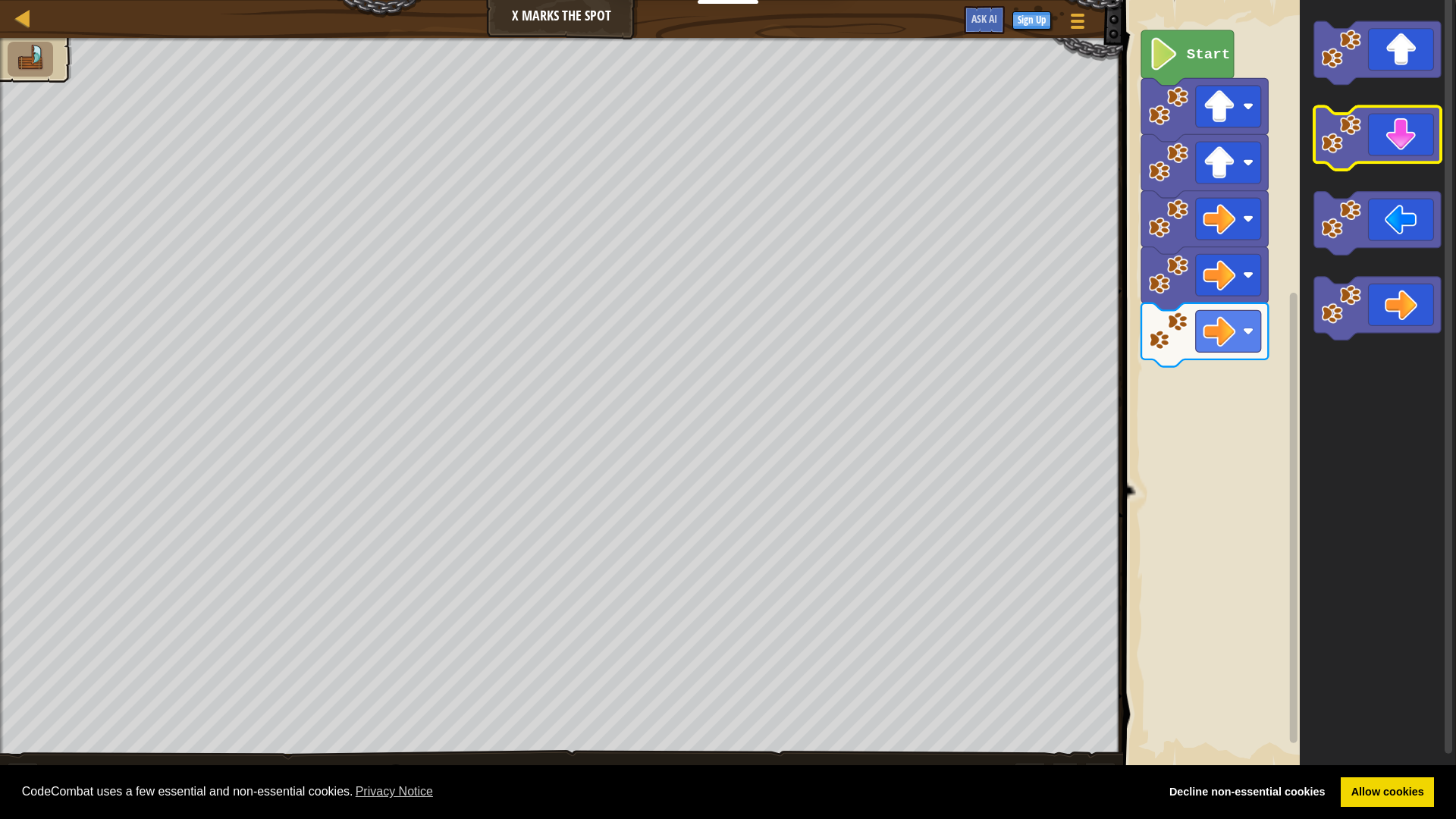
click at [1365, 144] on icon "Blockly Workspace" at bounding box center [1377, 139] width 127 height 64
click at [1362, 150] on icon "Blockly Workspace" at bounding box center [1377, 139] width 127 height 64
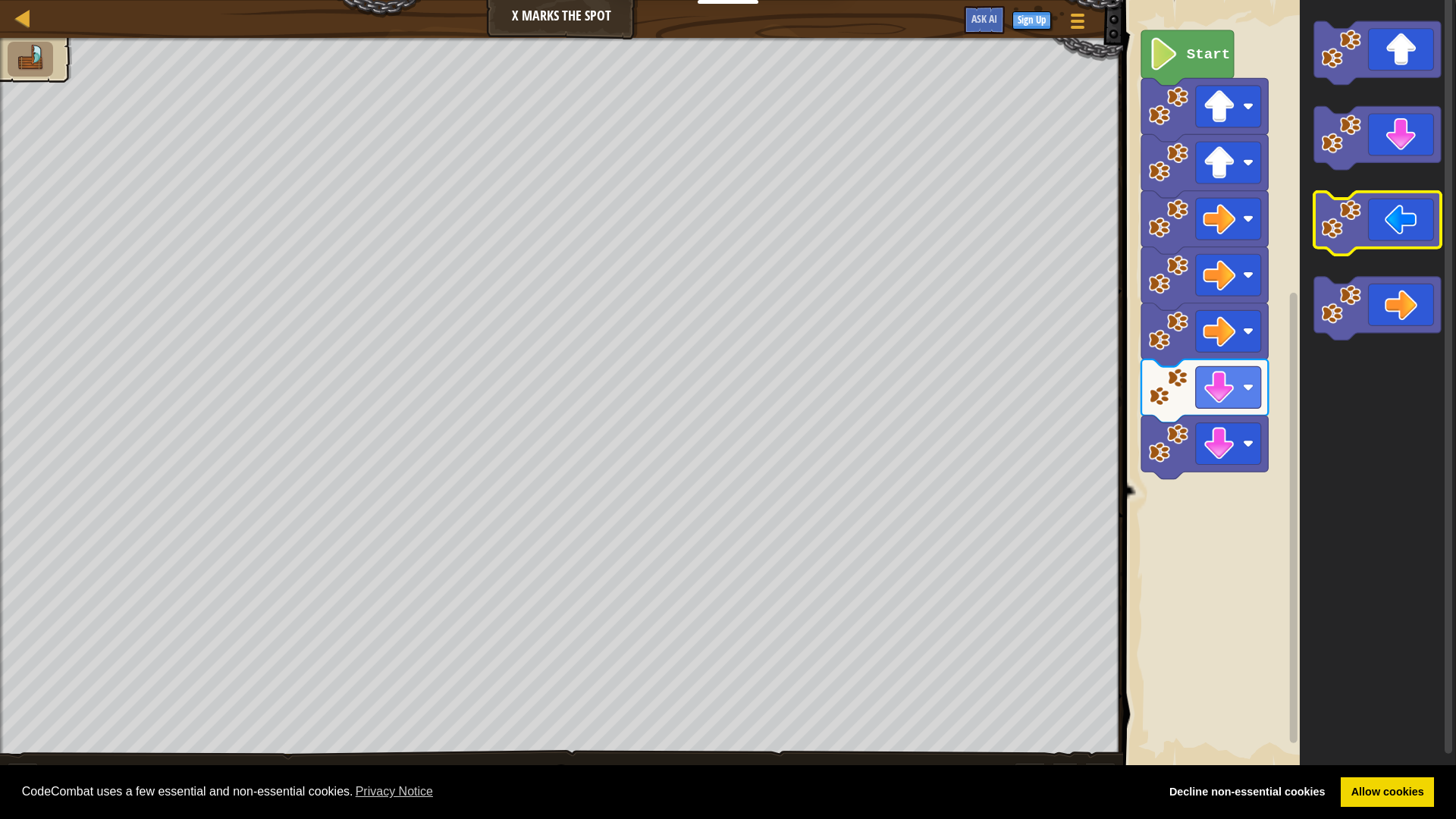
click at [1379, 245] on icon "Blockly Workspace" at bounding box center [1377, 224] width 127 height 64
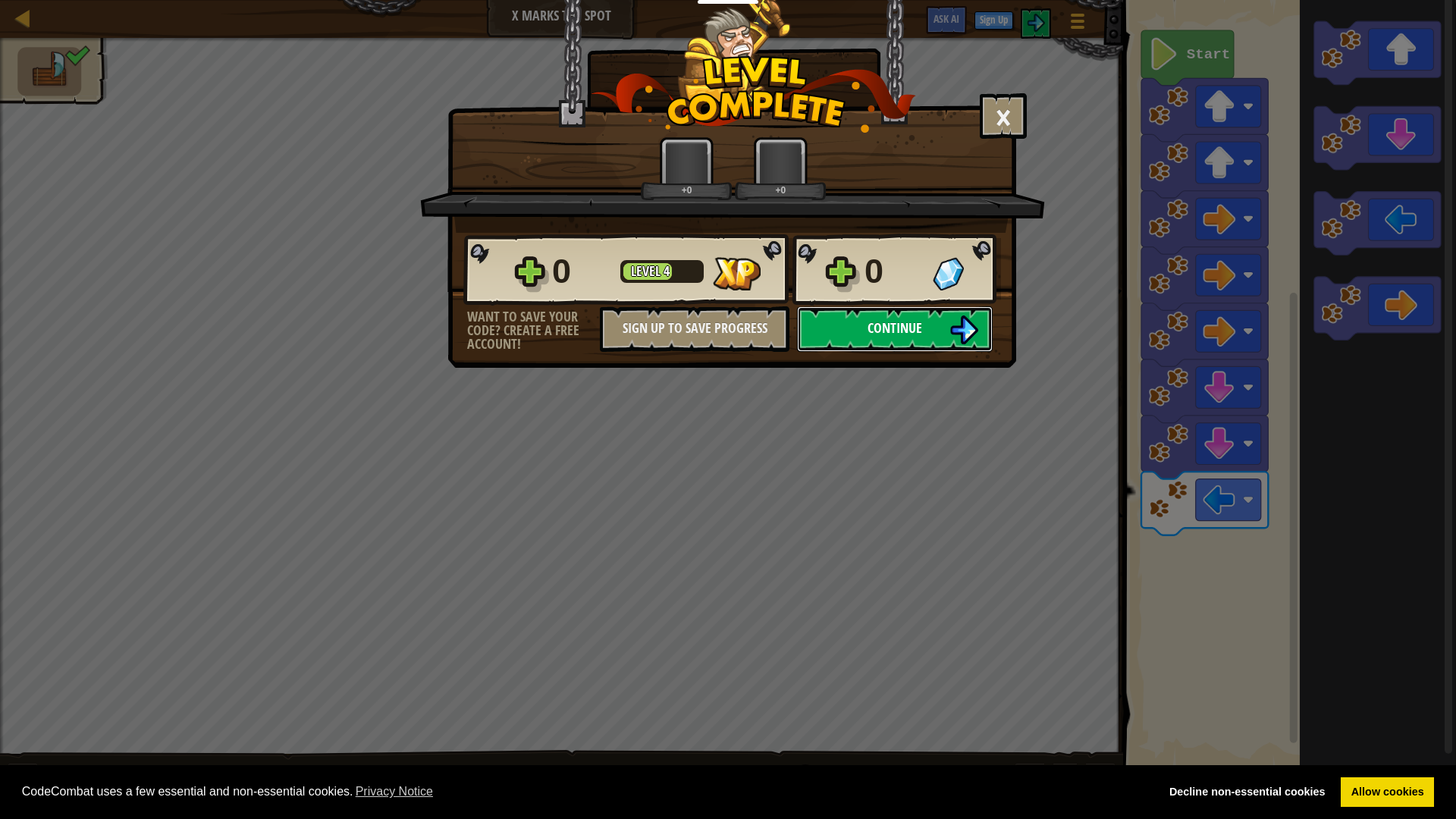
click at [854, 324] on button "Continue" at bounding box center [895, 329] width 195 height 46
